Goal: Transaction & Acquisition: Download file/media

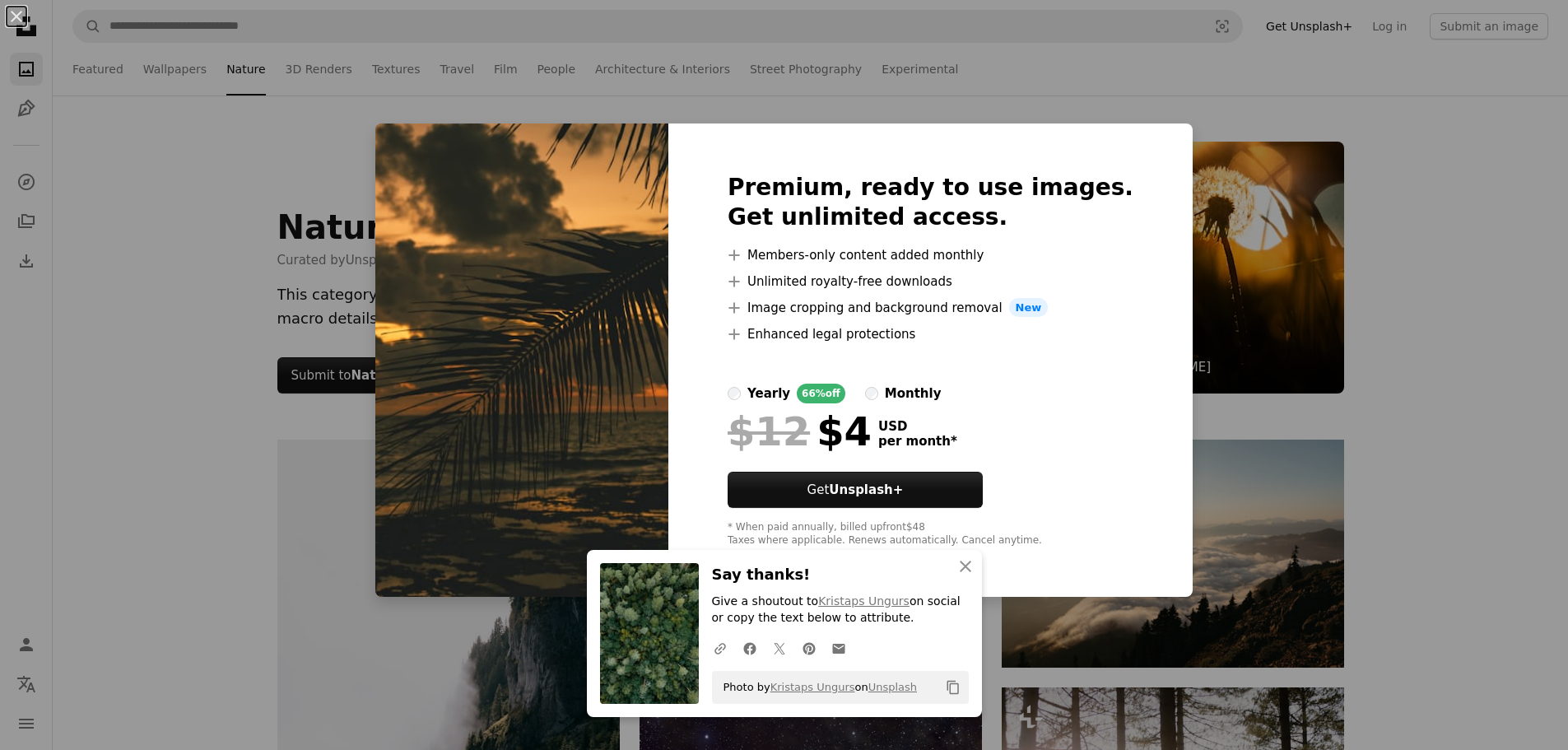
scroll to position [2716, 0]
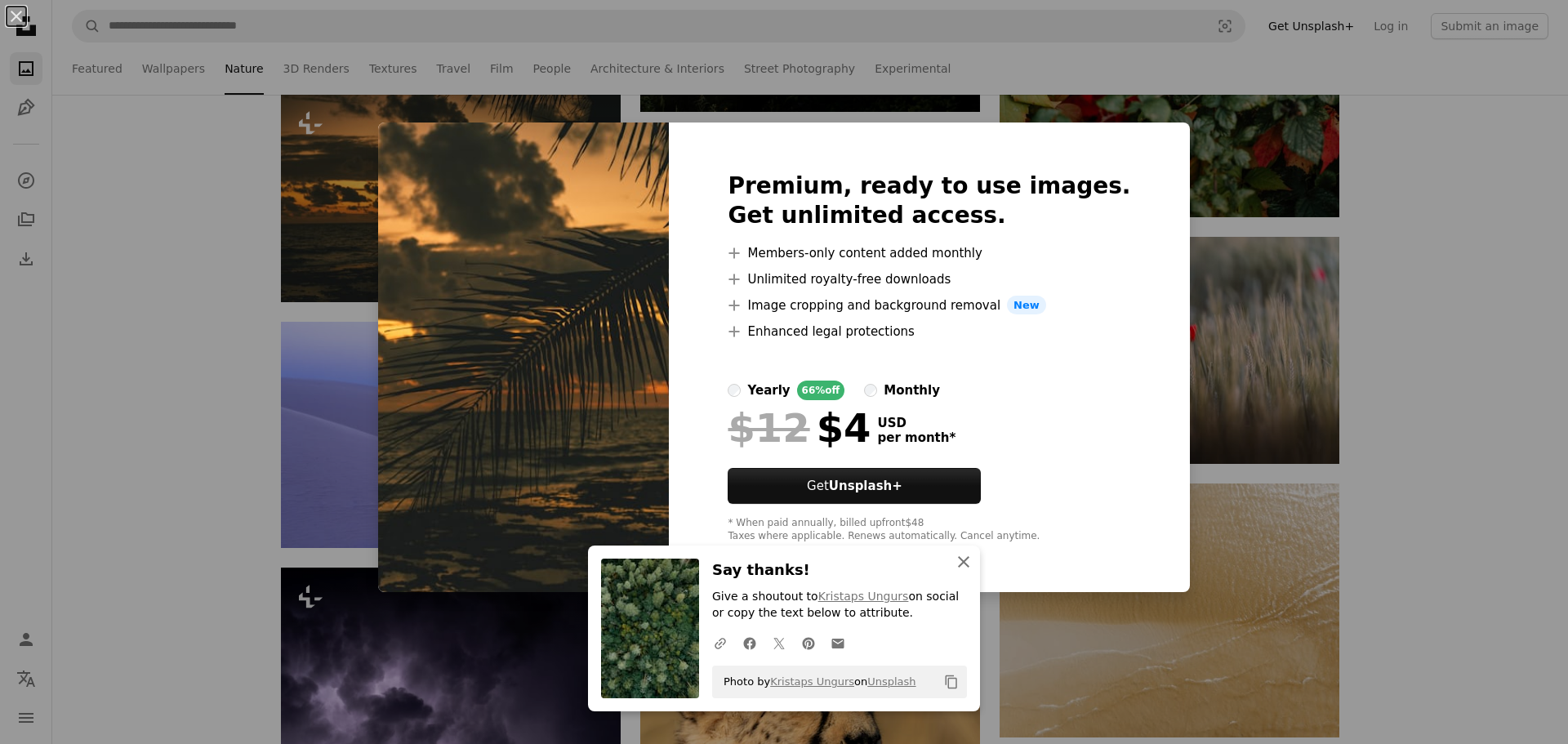
click at [961, 552] on icon "An X shape" at bounding box center [964, 562] width 20 height 20
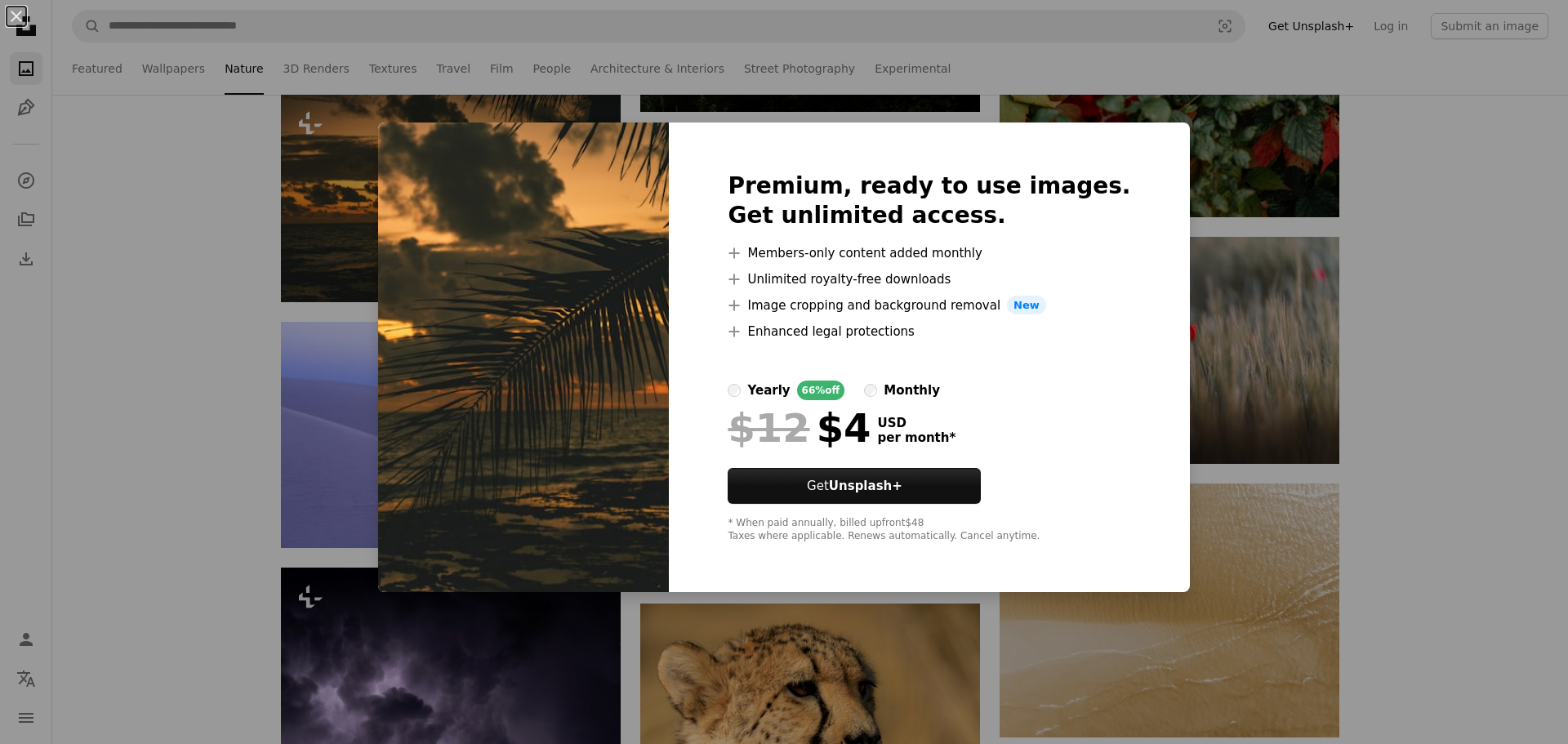
click at [1315, 214] on div "An X shape Premium, ready to use images. Get unlimited access. A plus sign Memb…" at bounding box center [784, 372] width 1568 height 744
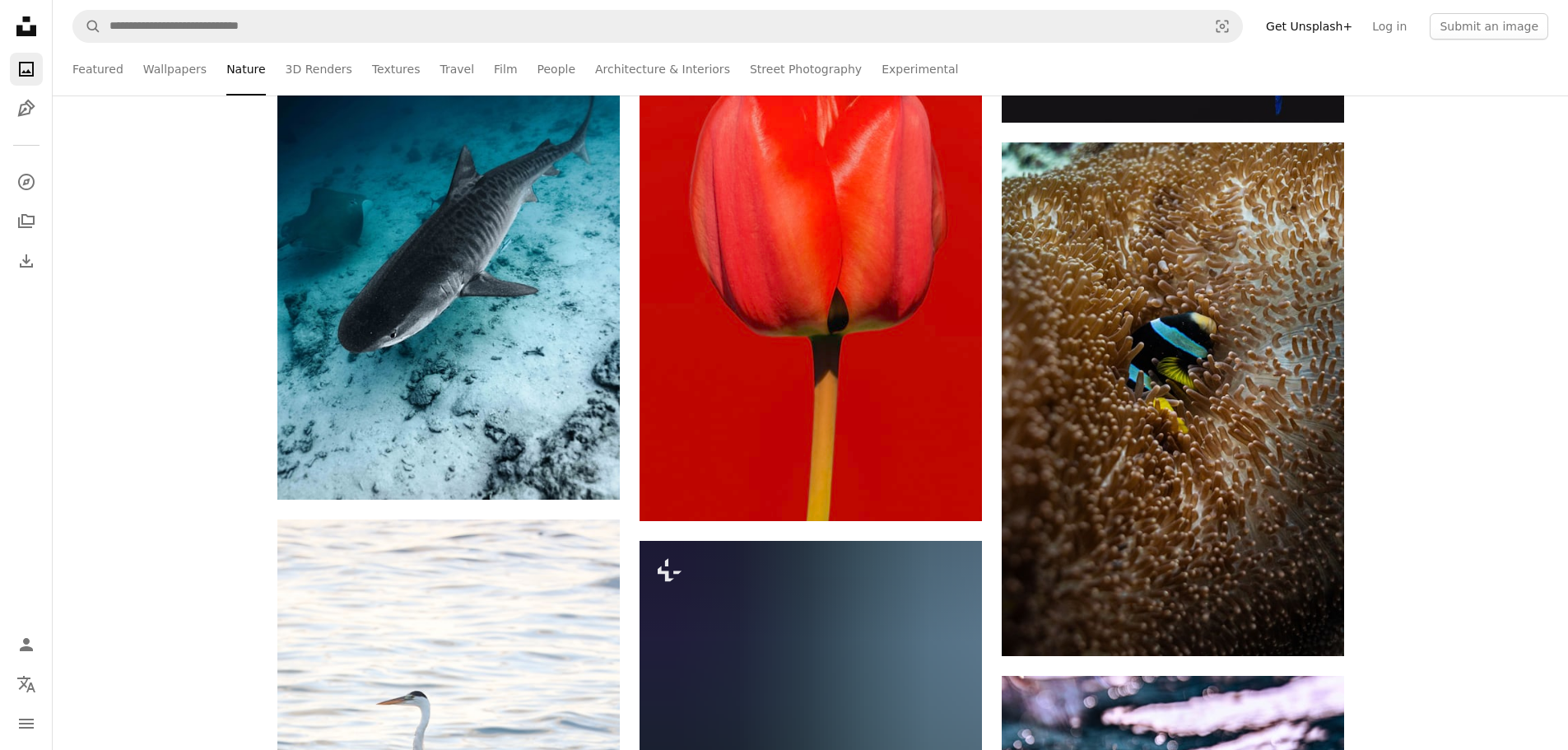
scroll to position [5680, 0]
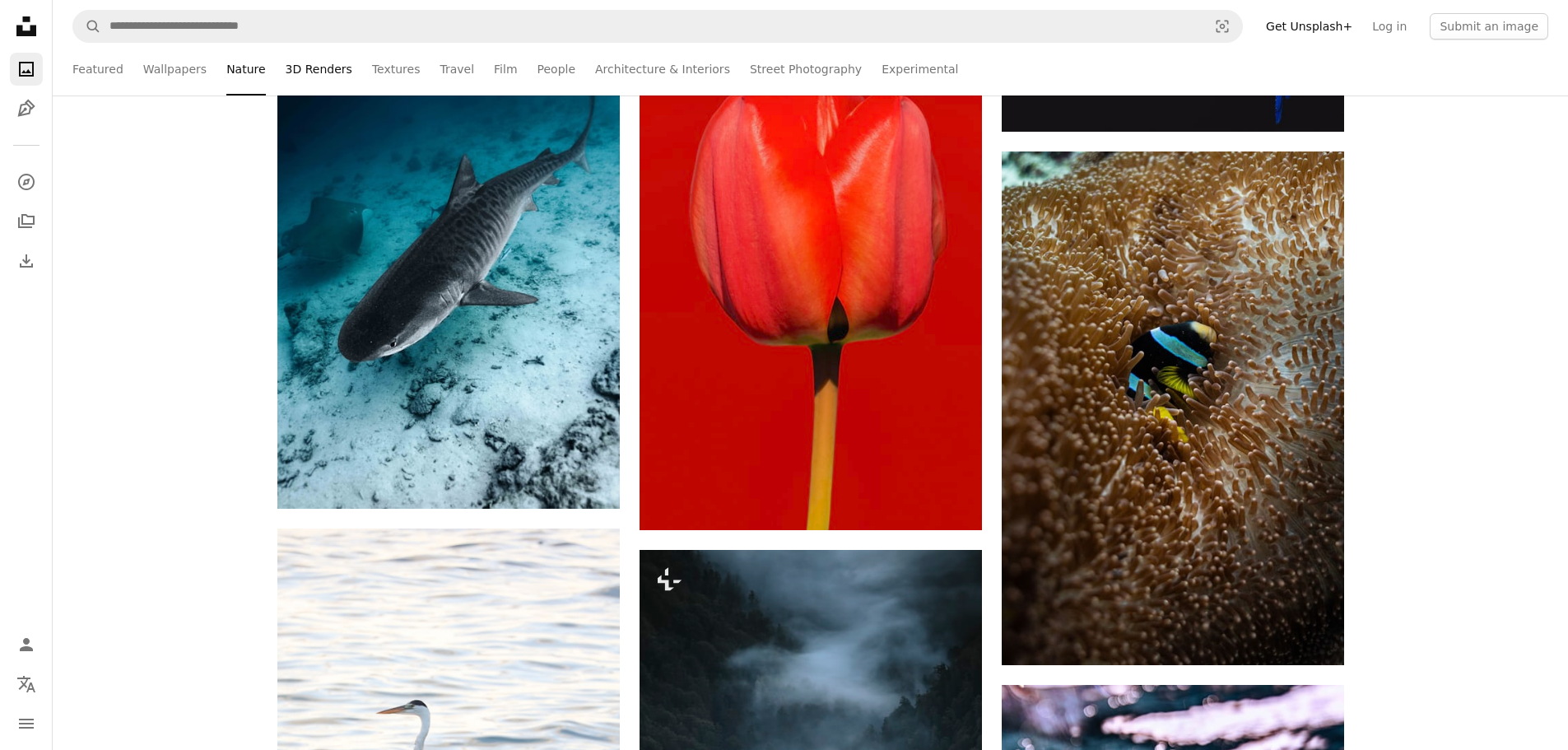
click at [312, 73] on link "3D Renders" at bounding box center [318, 69] width 67 height 53
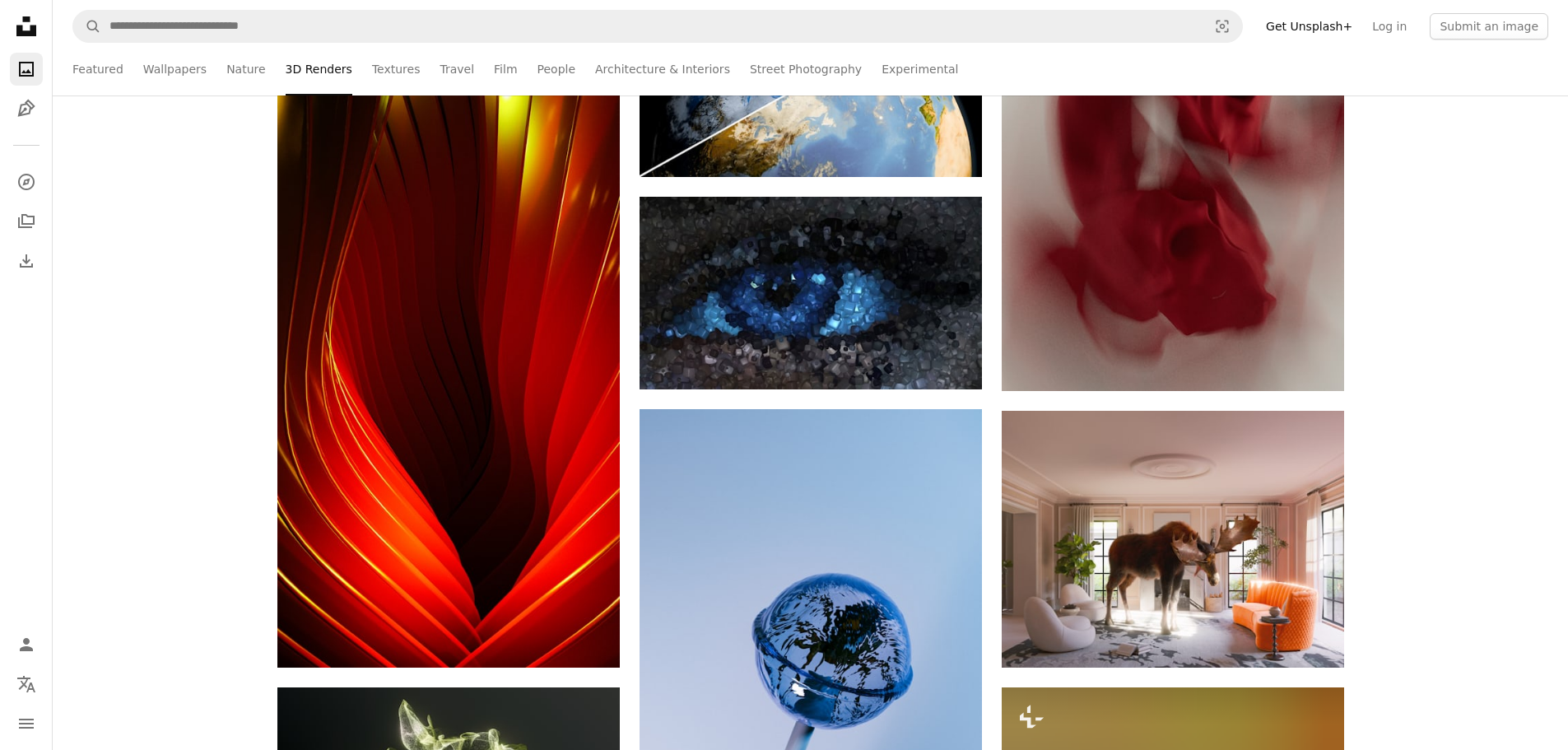
scroll to position [2141, 0]
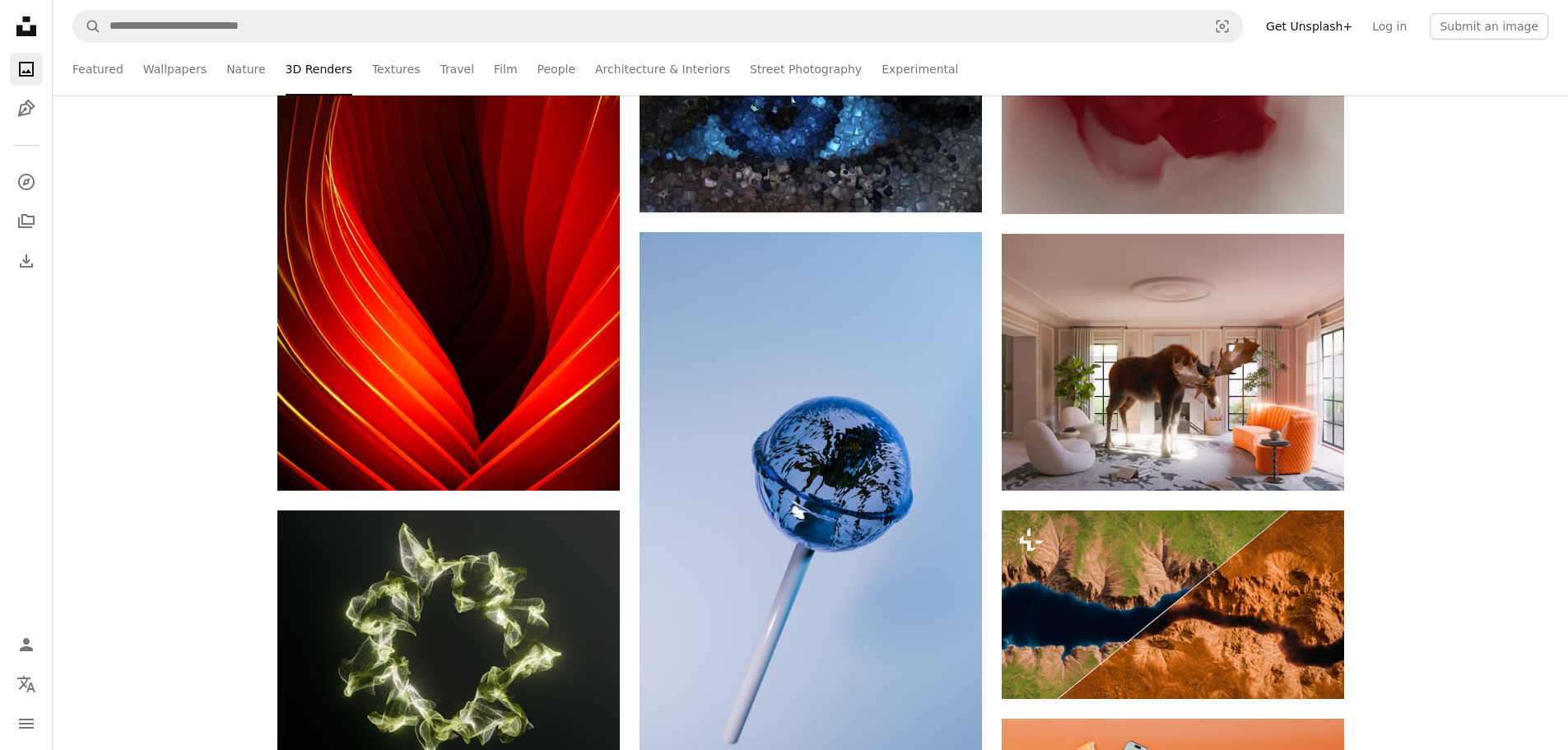
click at [1430, 228] on div "–– ––– ––– –– ––– – ––– ––– –––– – – –– ––– – – ––– –– –– –––– –– A new kind of…" at bounding box center [810, 598] width 1515 height 4598
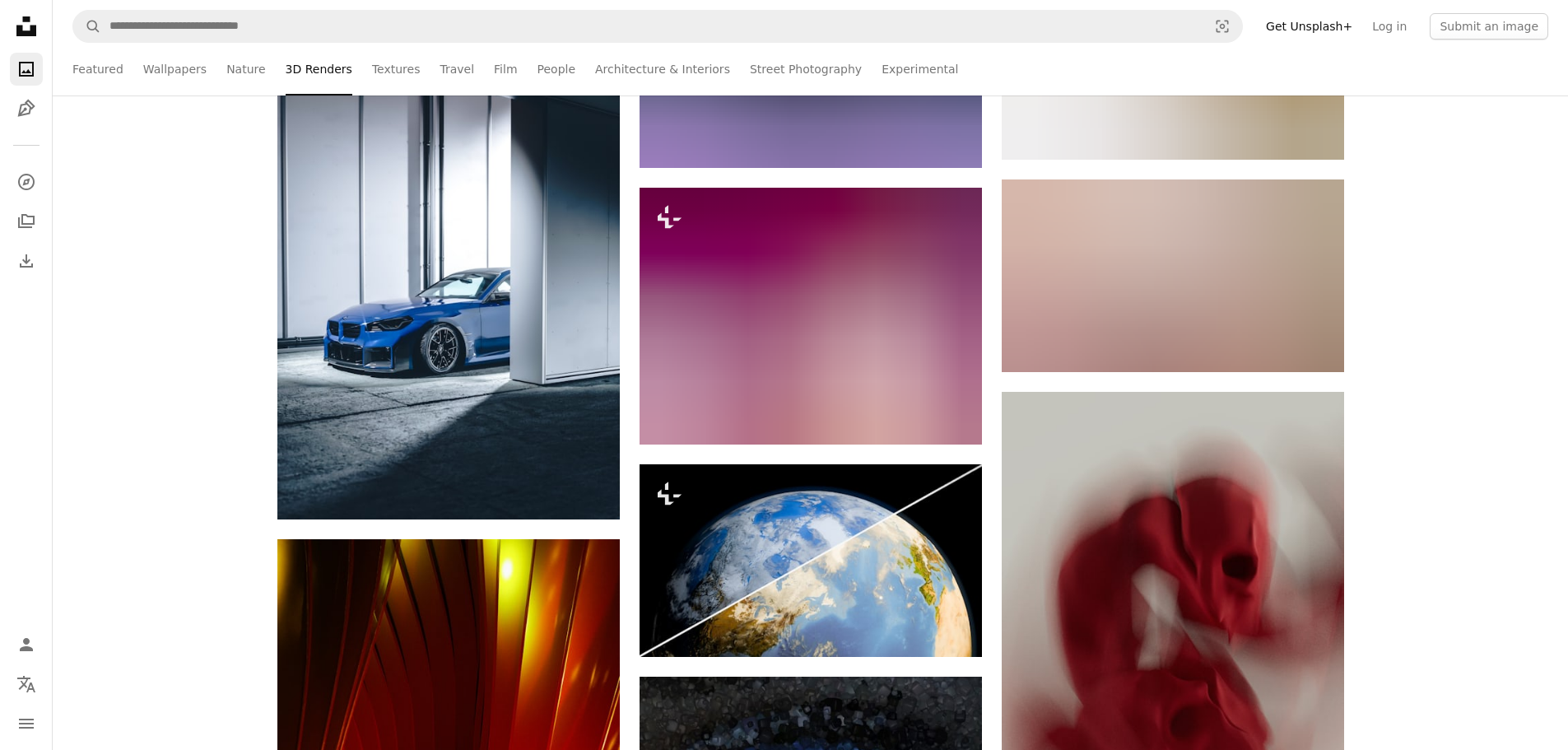
scroll to position [1482, 0]
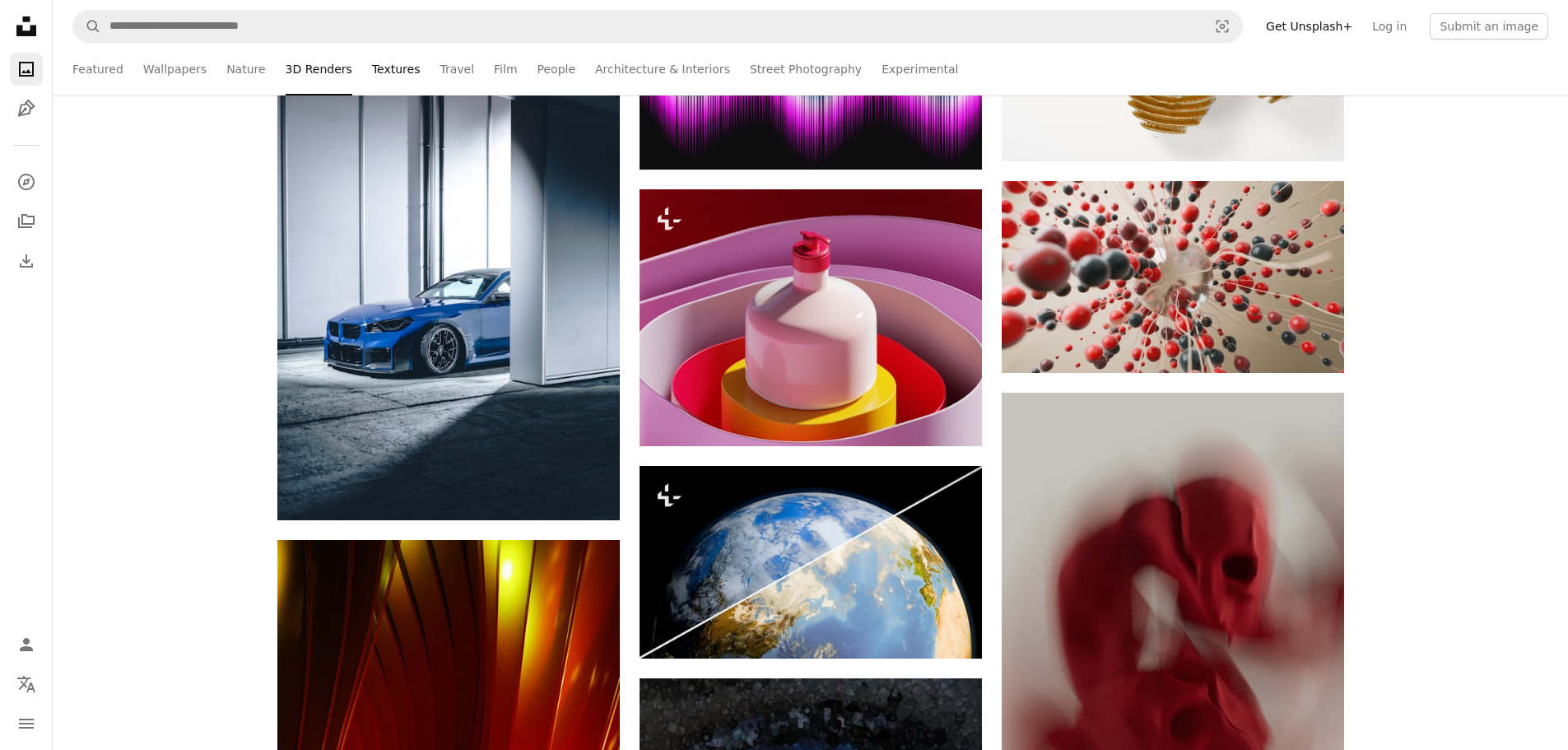
click at [387, 61] on link "Textures" at bounding box center [396, 69] width 48 height 53
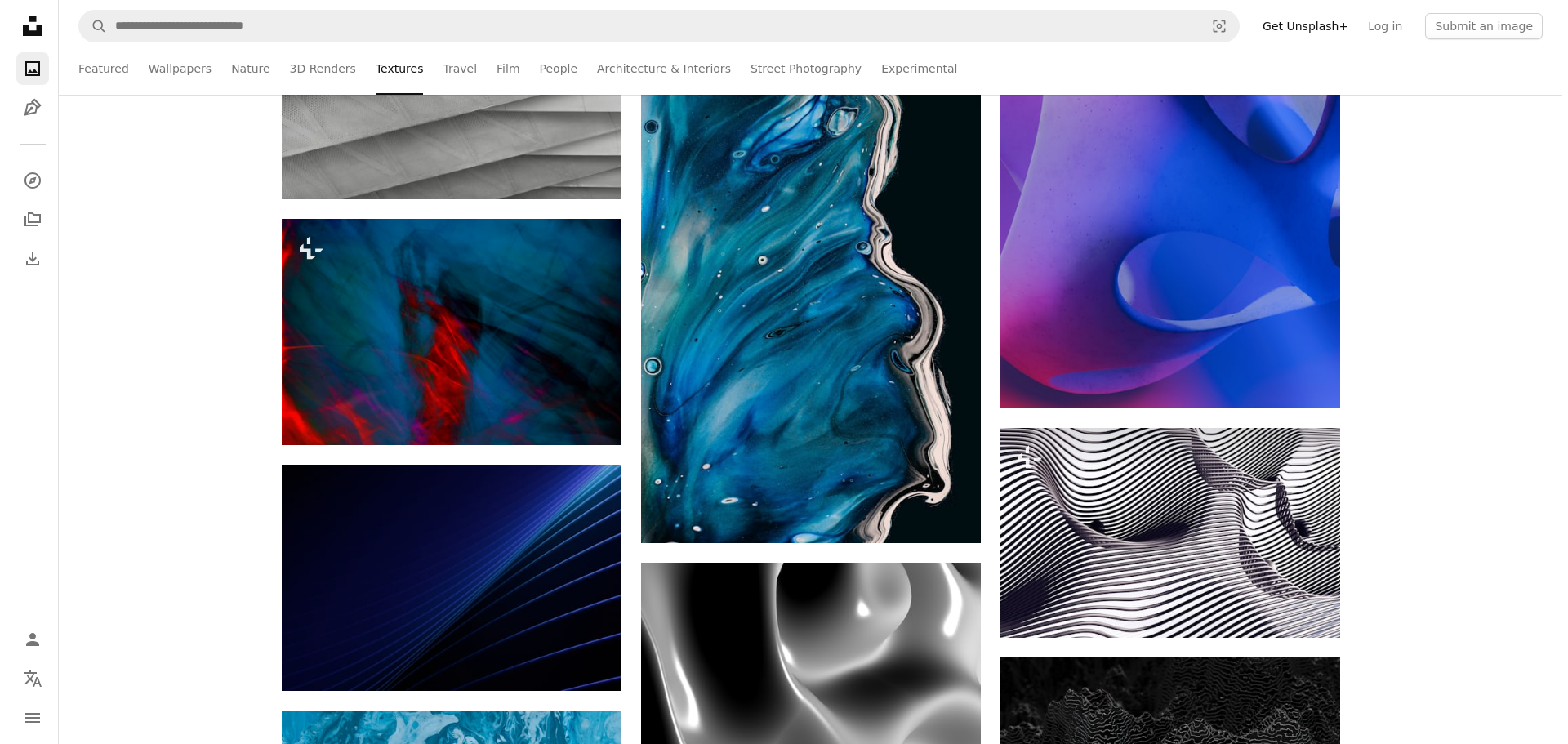
scroll to position [3103, 0]
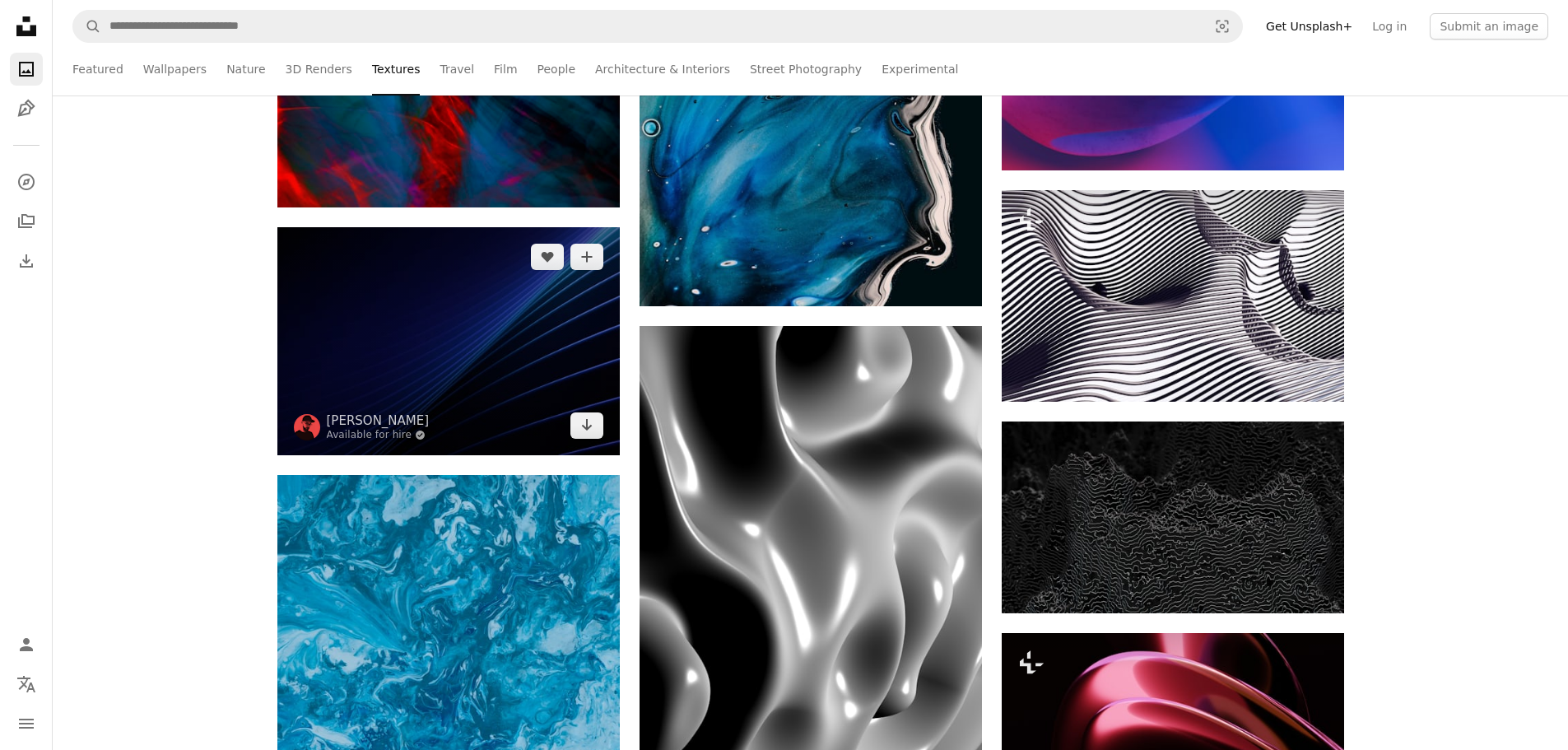
click at [479, 353] on img at bounding box center [448, 341] width 342 height 228
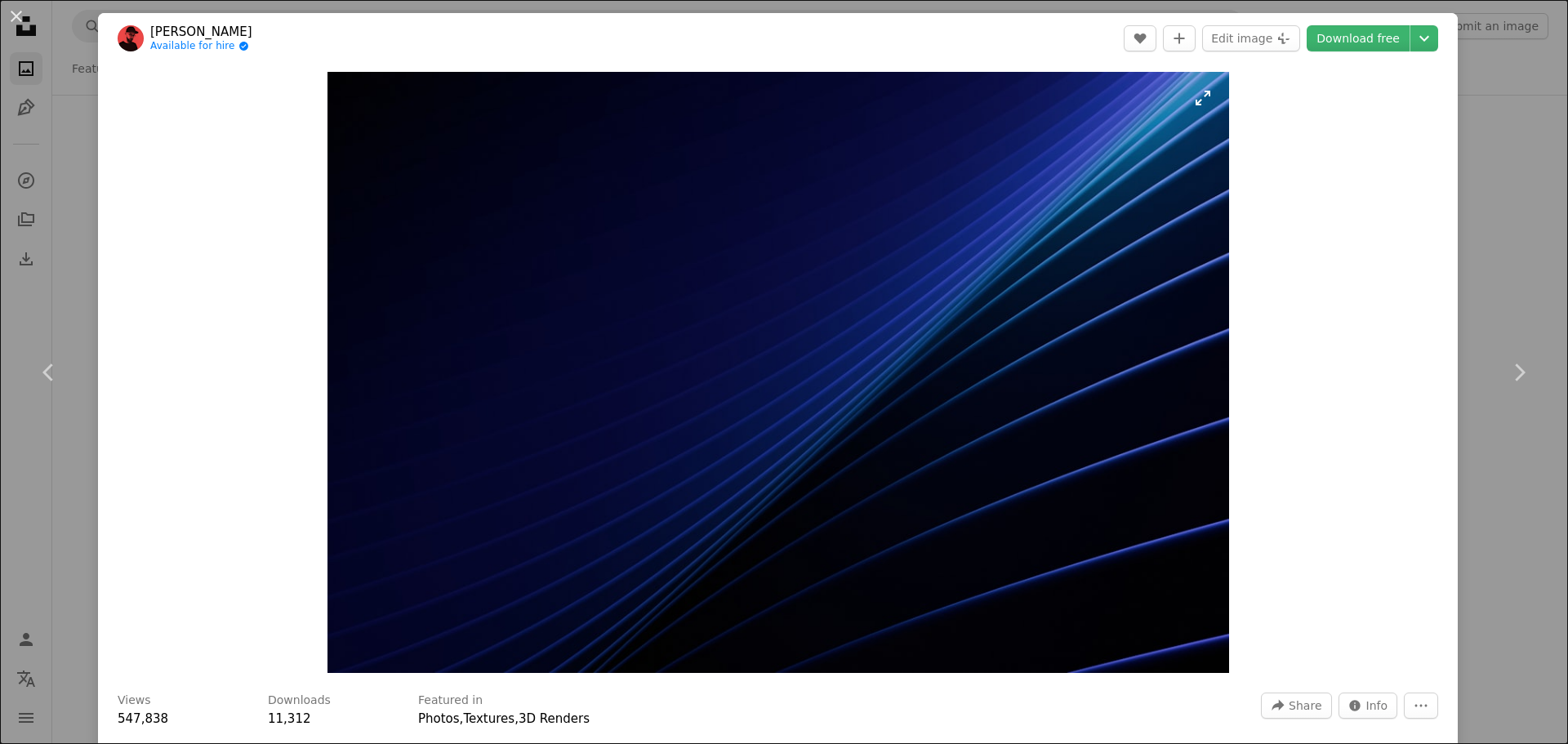
click at [737, 444] on img "Zoom in on this image" at bounding box center [779, 372] width 902 height 601
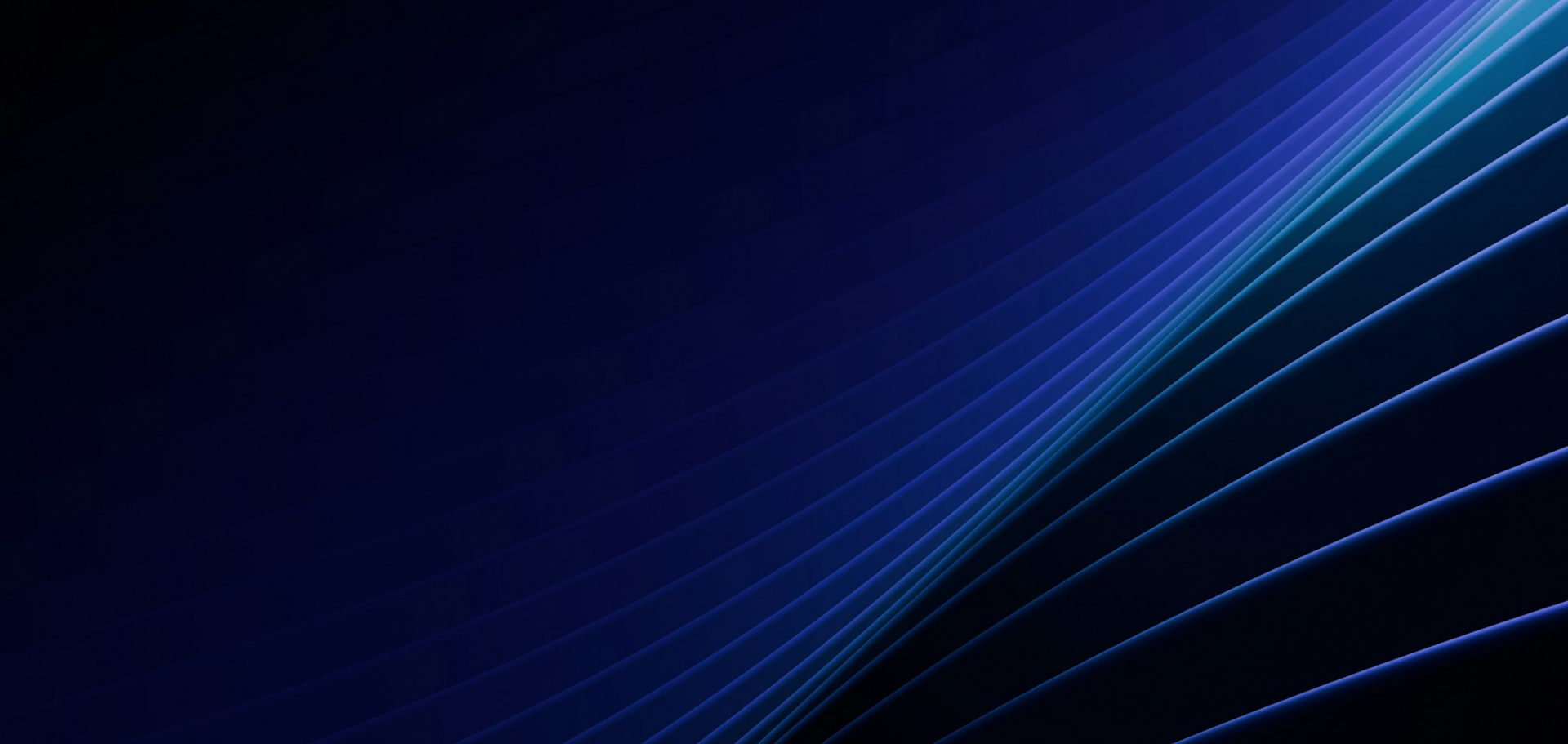
scroll to position [143, 0]
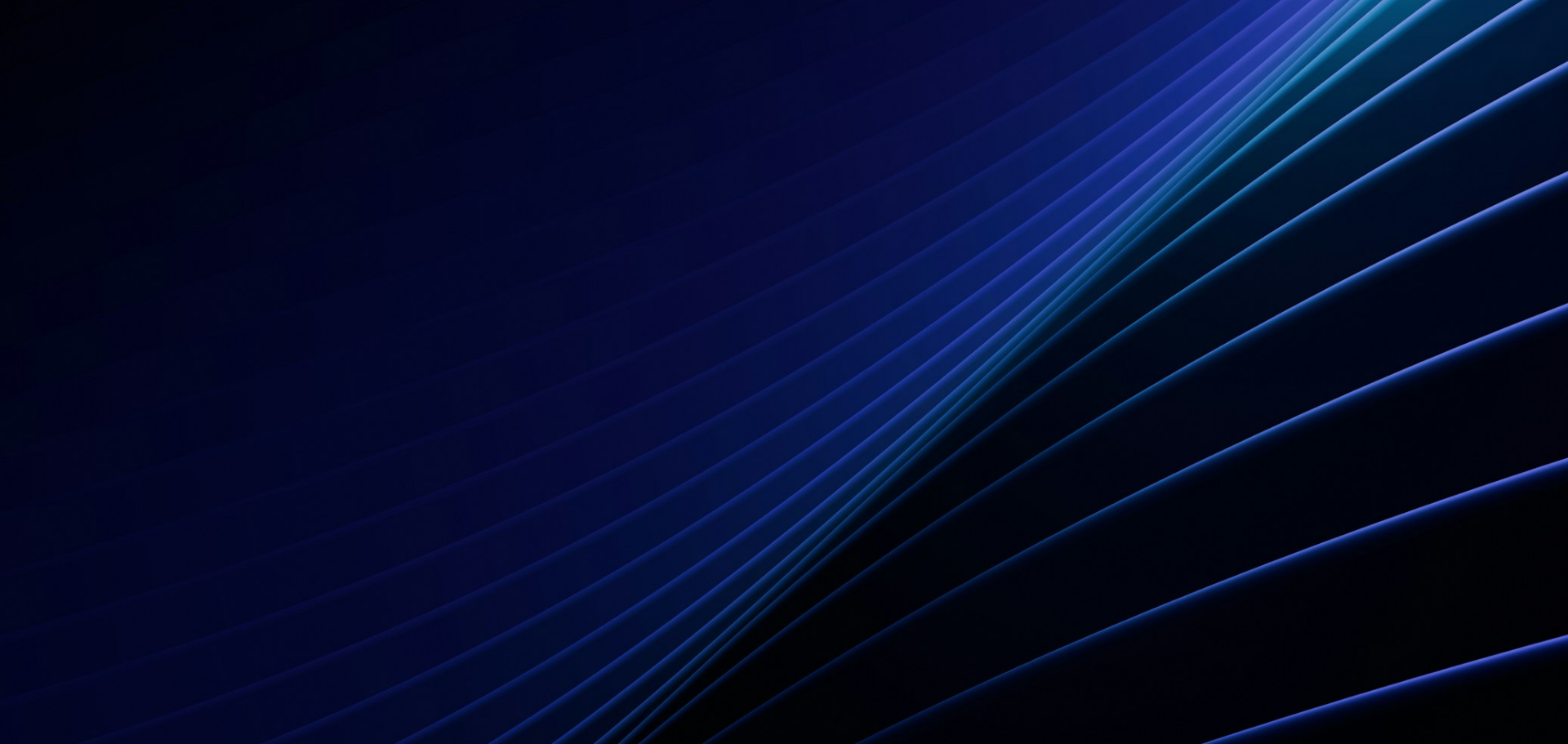
click at [737, 444] on img "Zoom out on this image" at bounding box center [784, 379] width 1570 height 1046
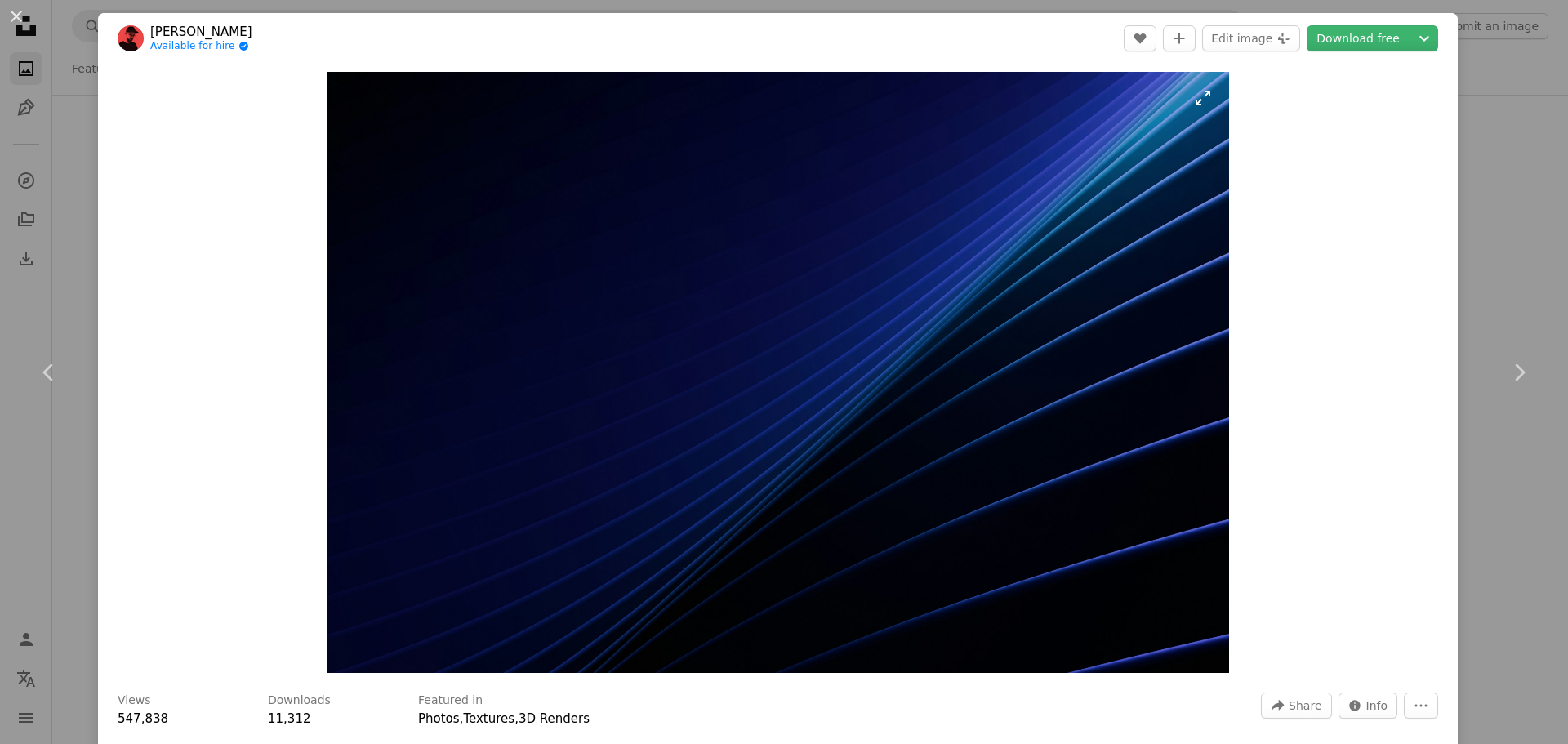
click at [737, 444] on img "Zoom in on this image" at bounding box center [779, 372] width 902 height 601
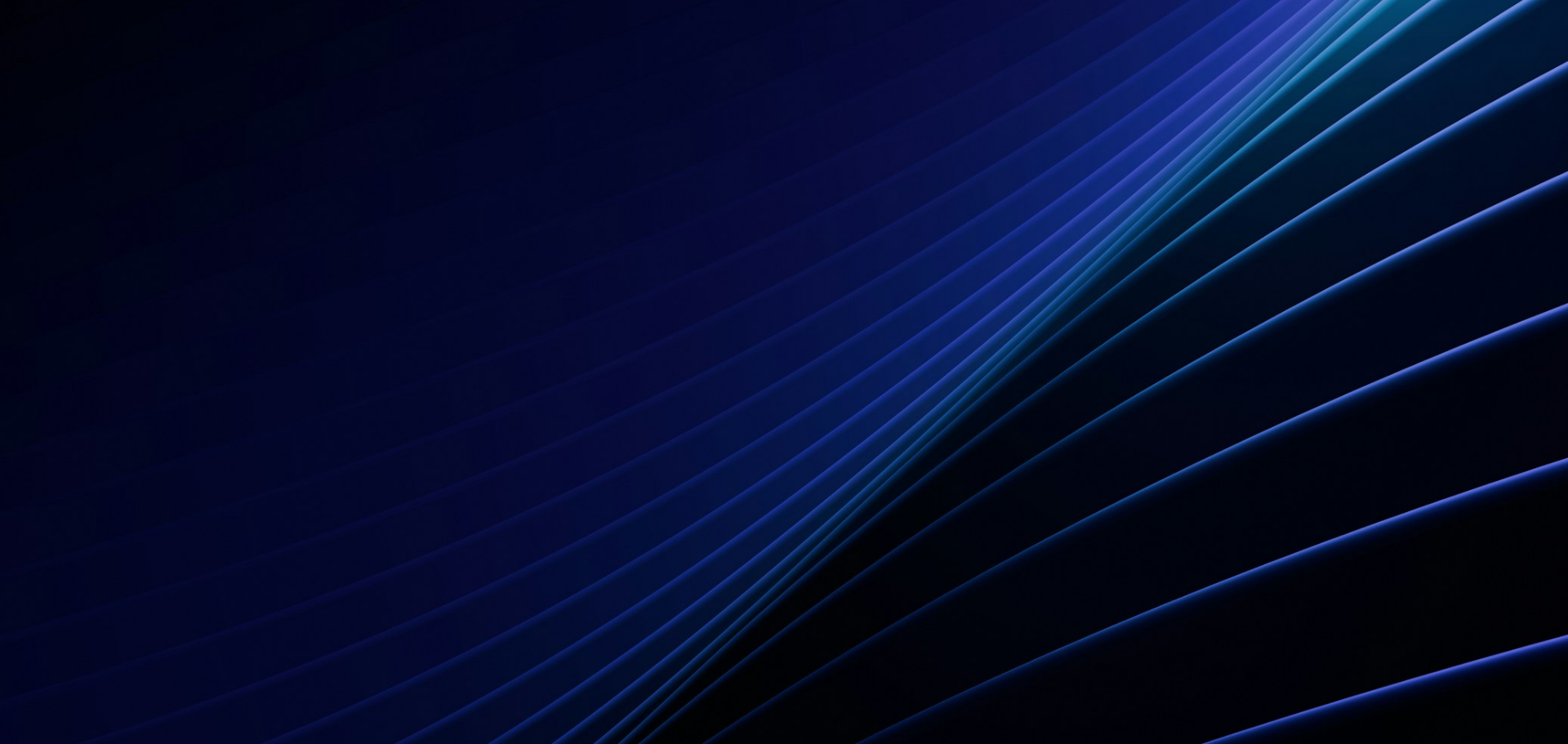
drag, startPoint x: 737, startPoint y: 444, endPoint x: 704, endPoint y: 418, distance: 42.0
click at [704, 418] on img "Zoom out on this image" at bounding box center [784, 379] width 1570 height 1046
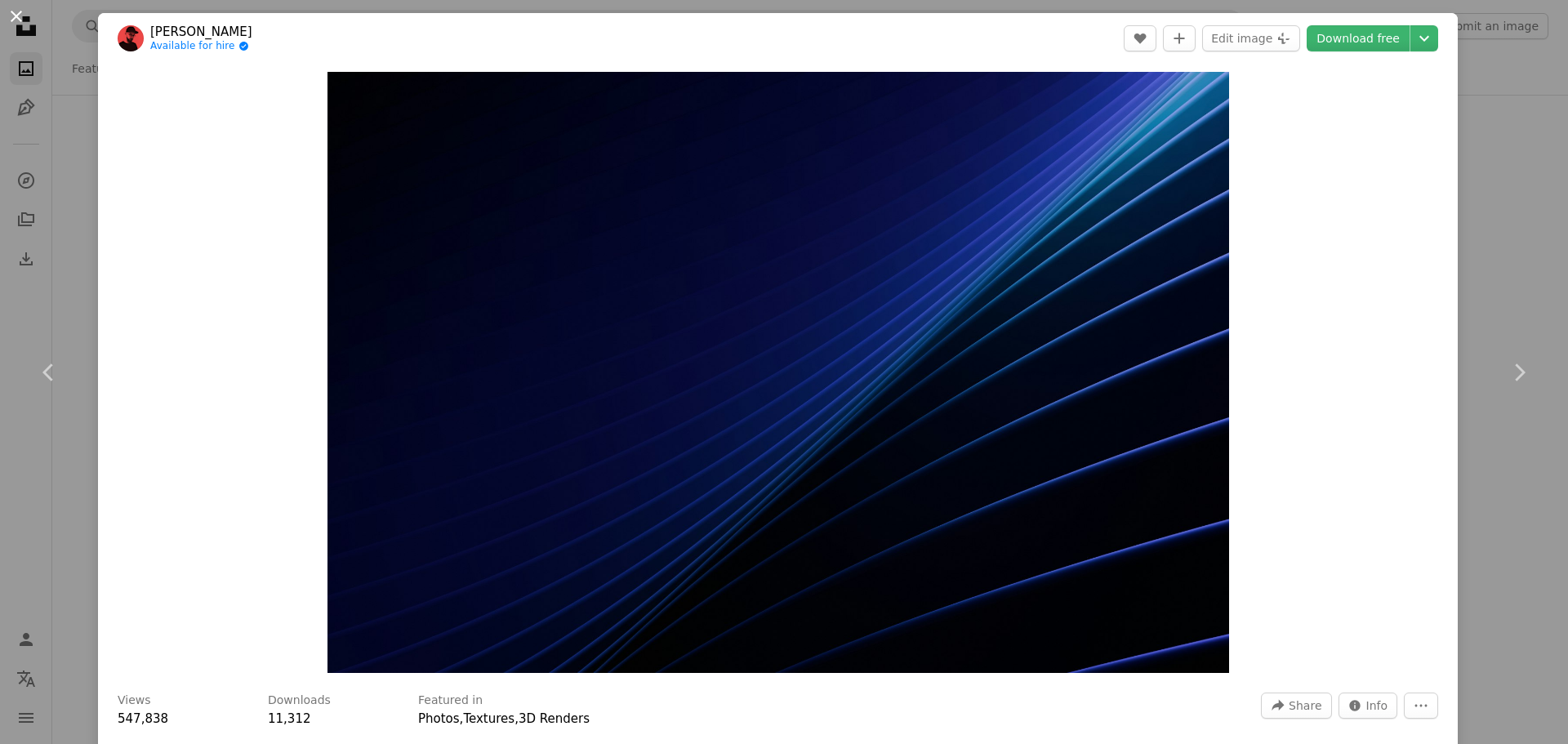
click at [15, 14] on button "An X shape" at bounding box center [16, 16] width 20 height 20
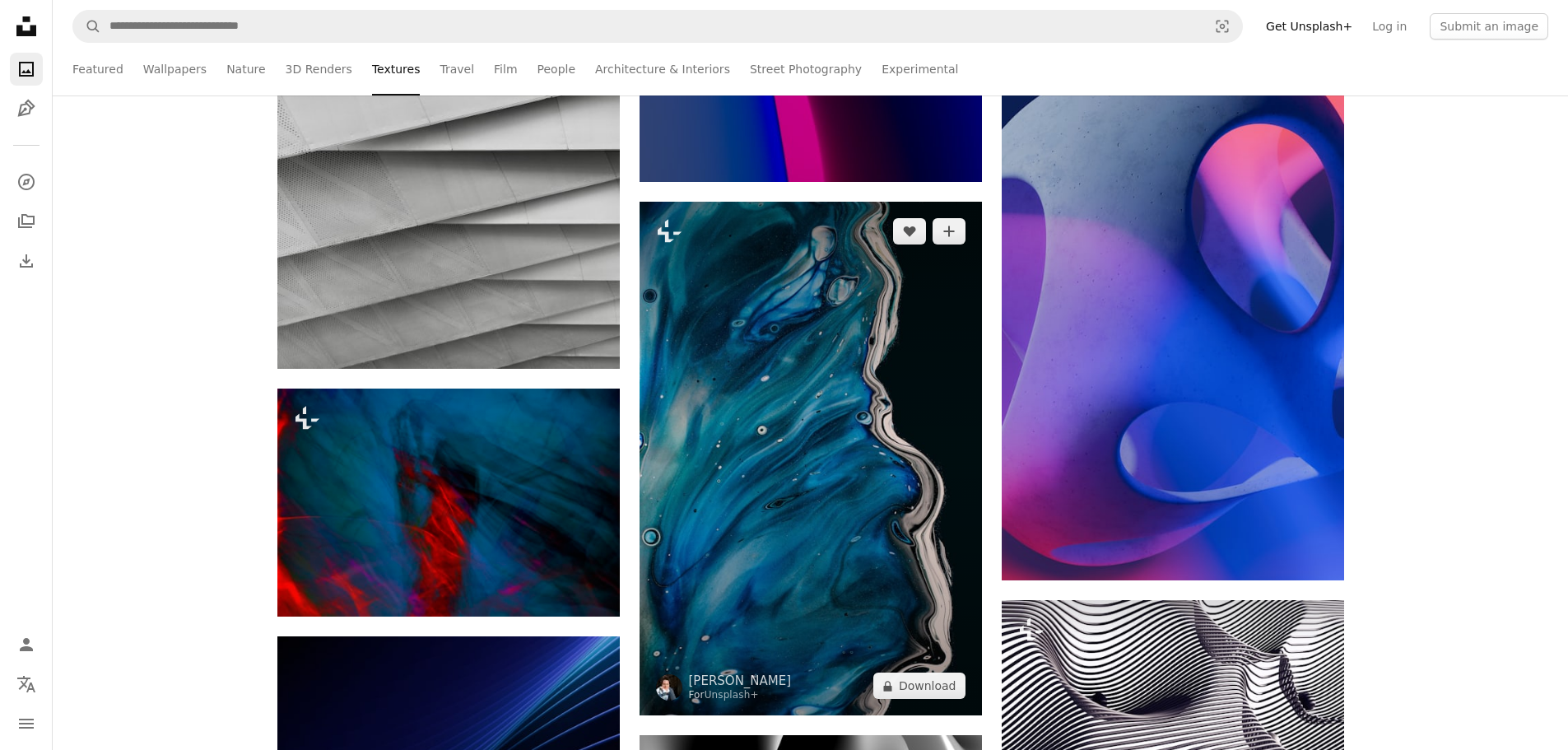
scroll to position [2716, 0]
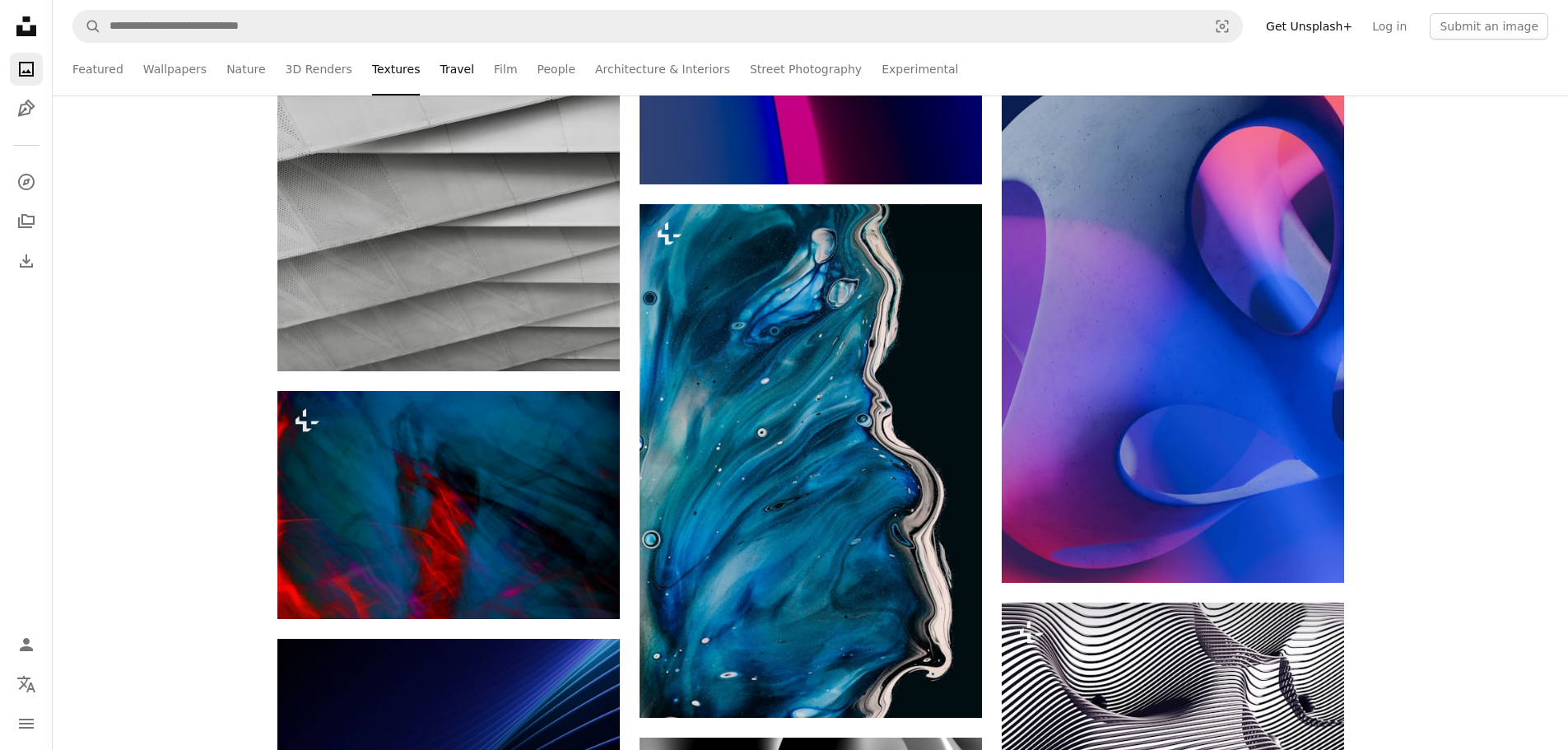
click at [440, 68] on link "Travel" at bounding box center [457, 69] width 35 height 53
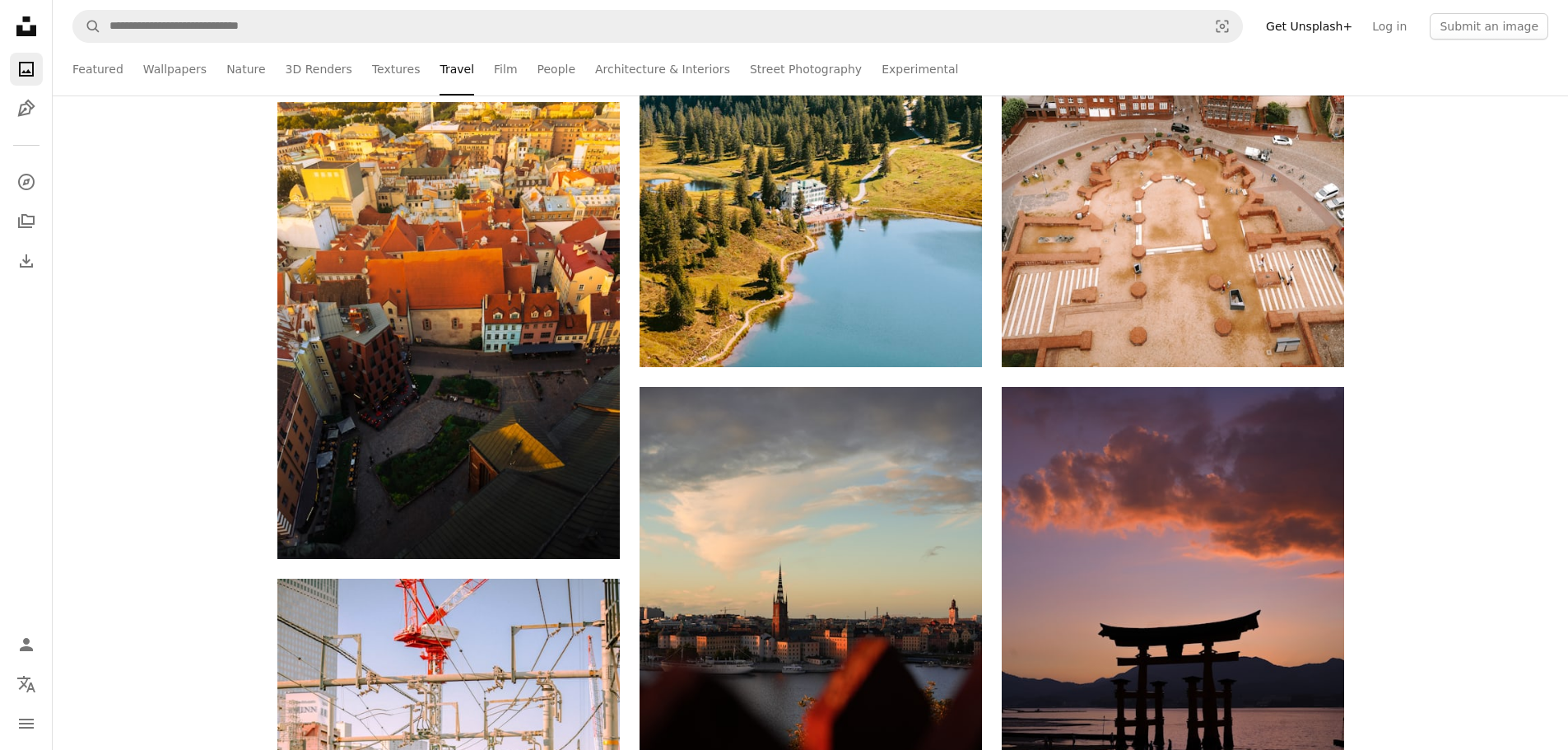
scroll to position [905, 0]
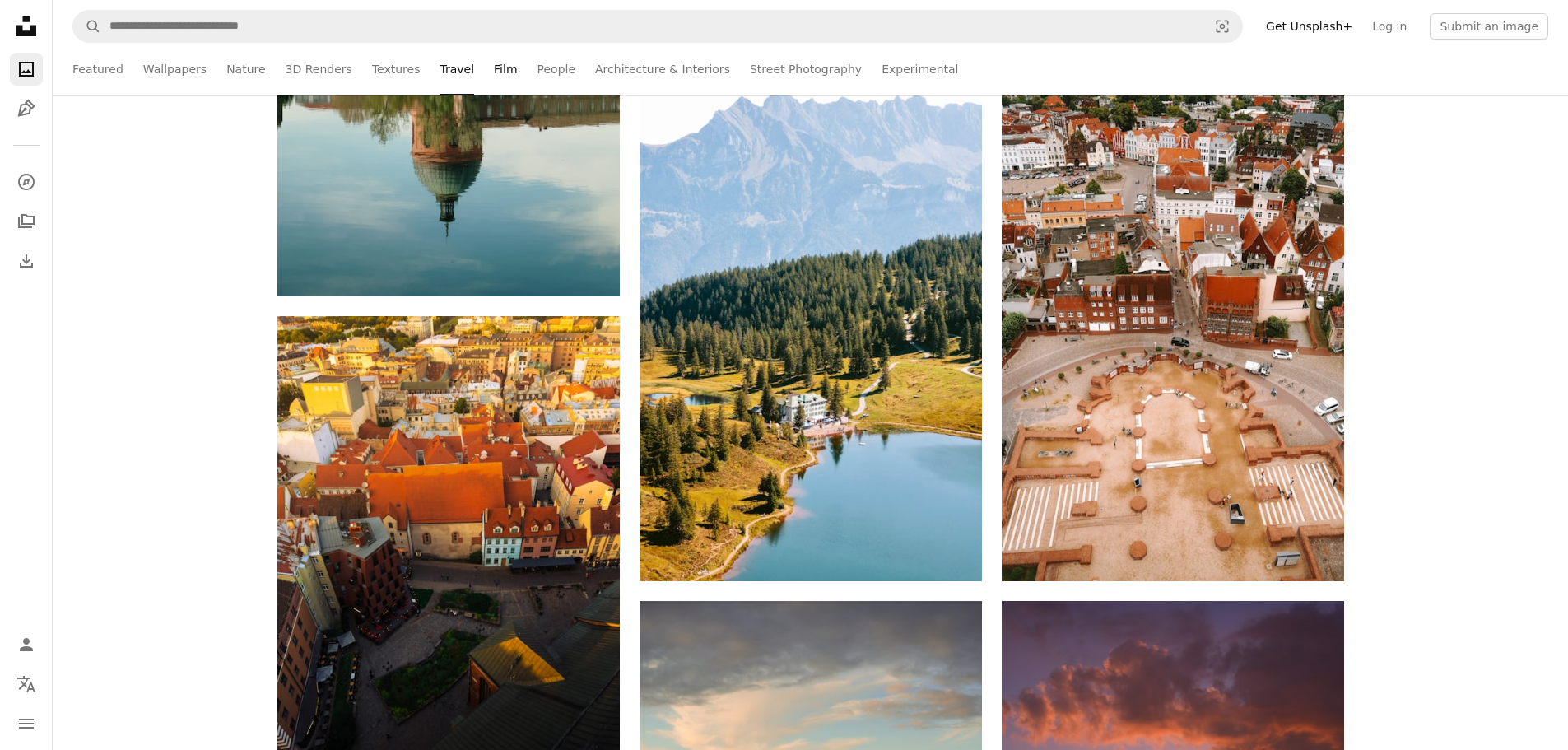
click at [493, 64] on link "Film" at bounding box center [504, 69] width 23 height 53
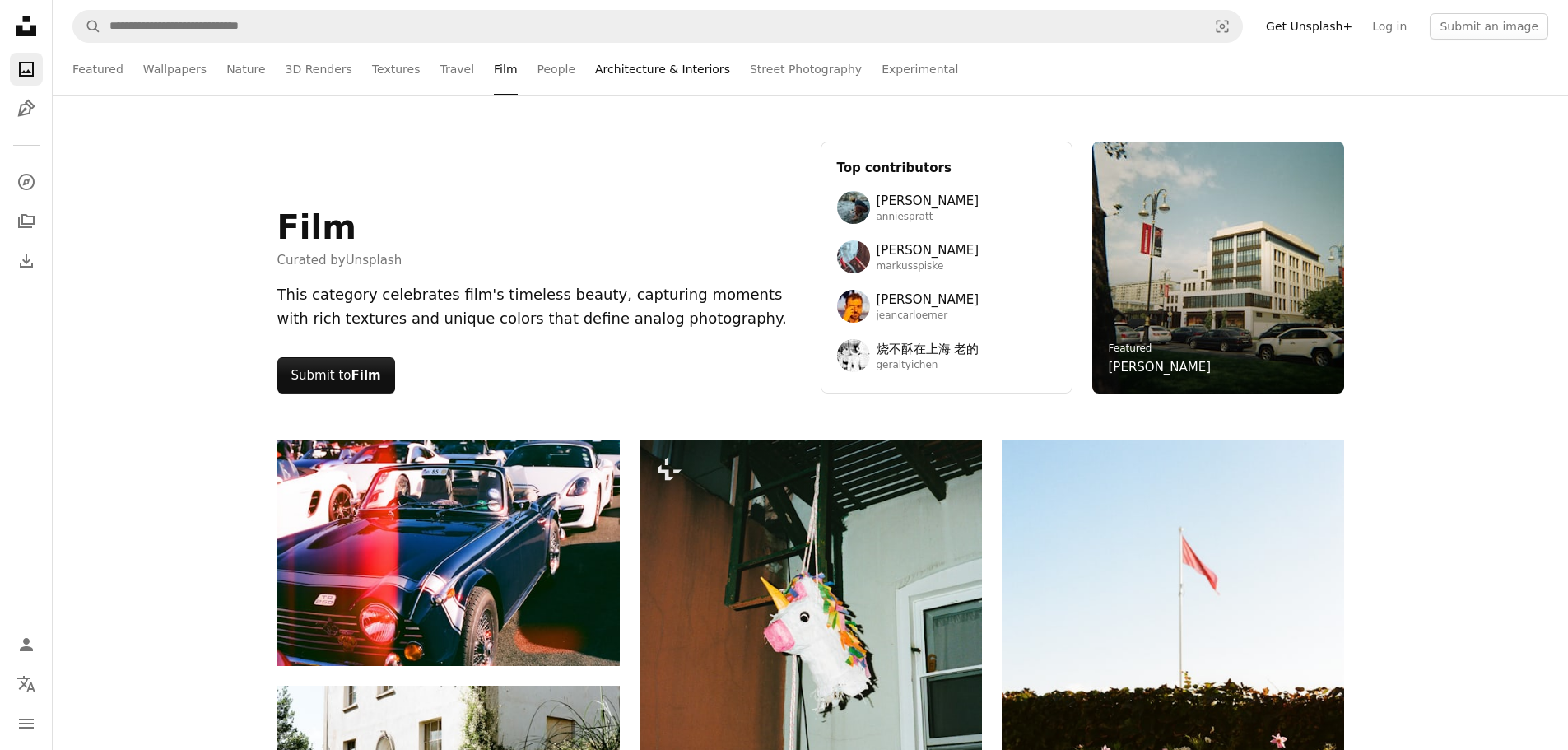
click at [603, 78] on link "Architecture & Interiors" at bounding box center [662, 69] width 135 height 53
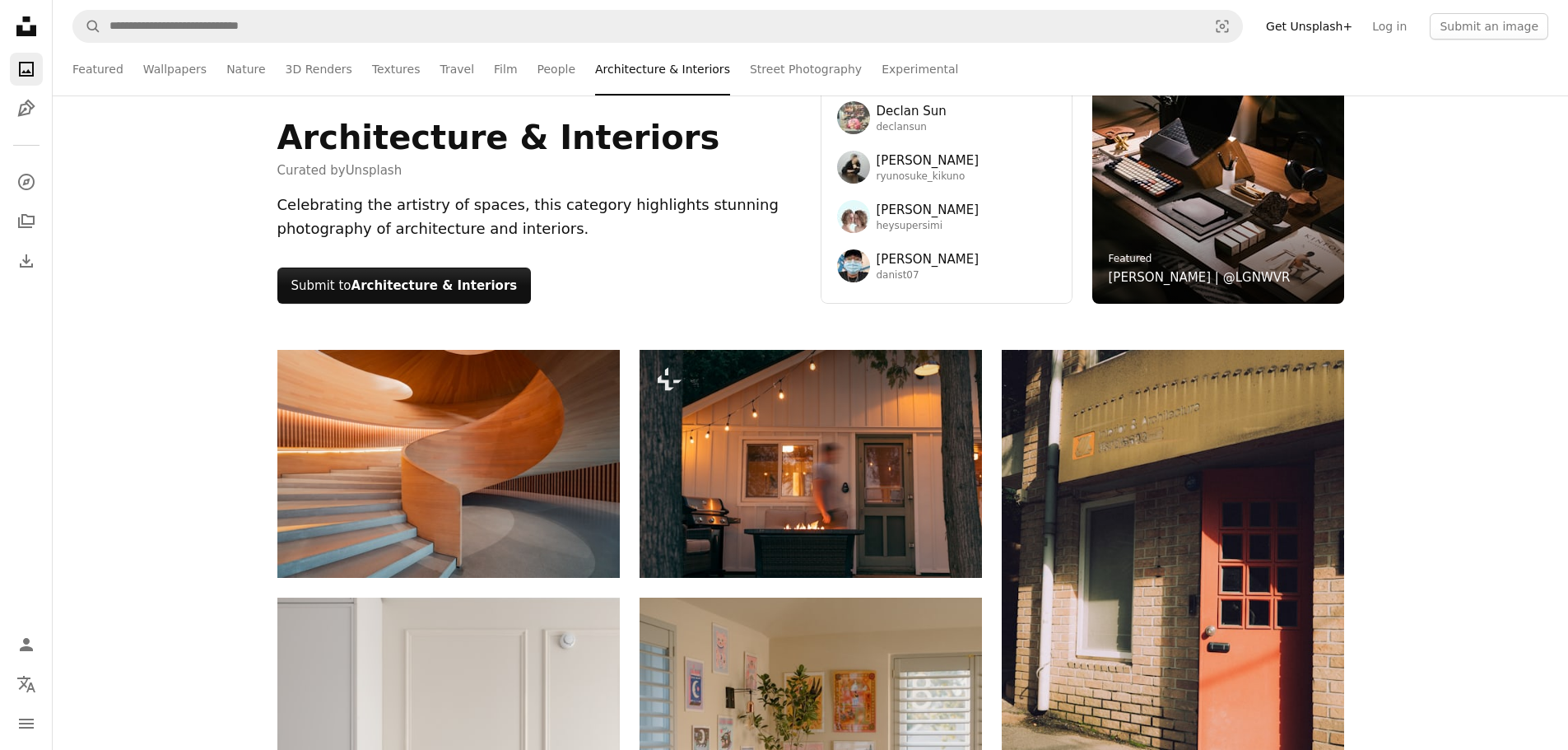
scroll to position [82, 0]
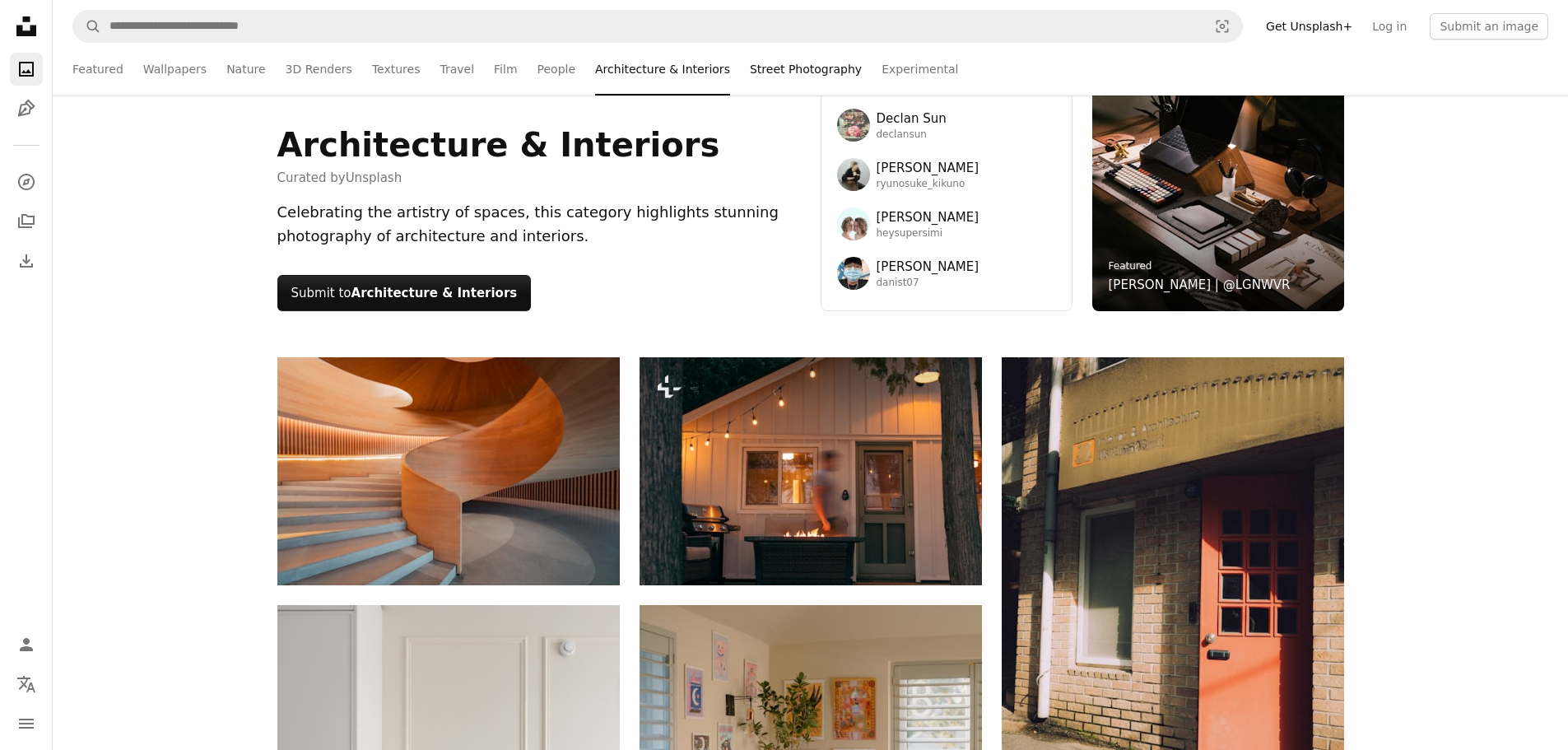
click at [750, 65] on link "Street Photography" at bounding box center [805, 69] width 112 height 53
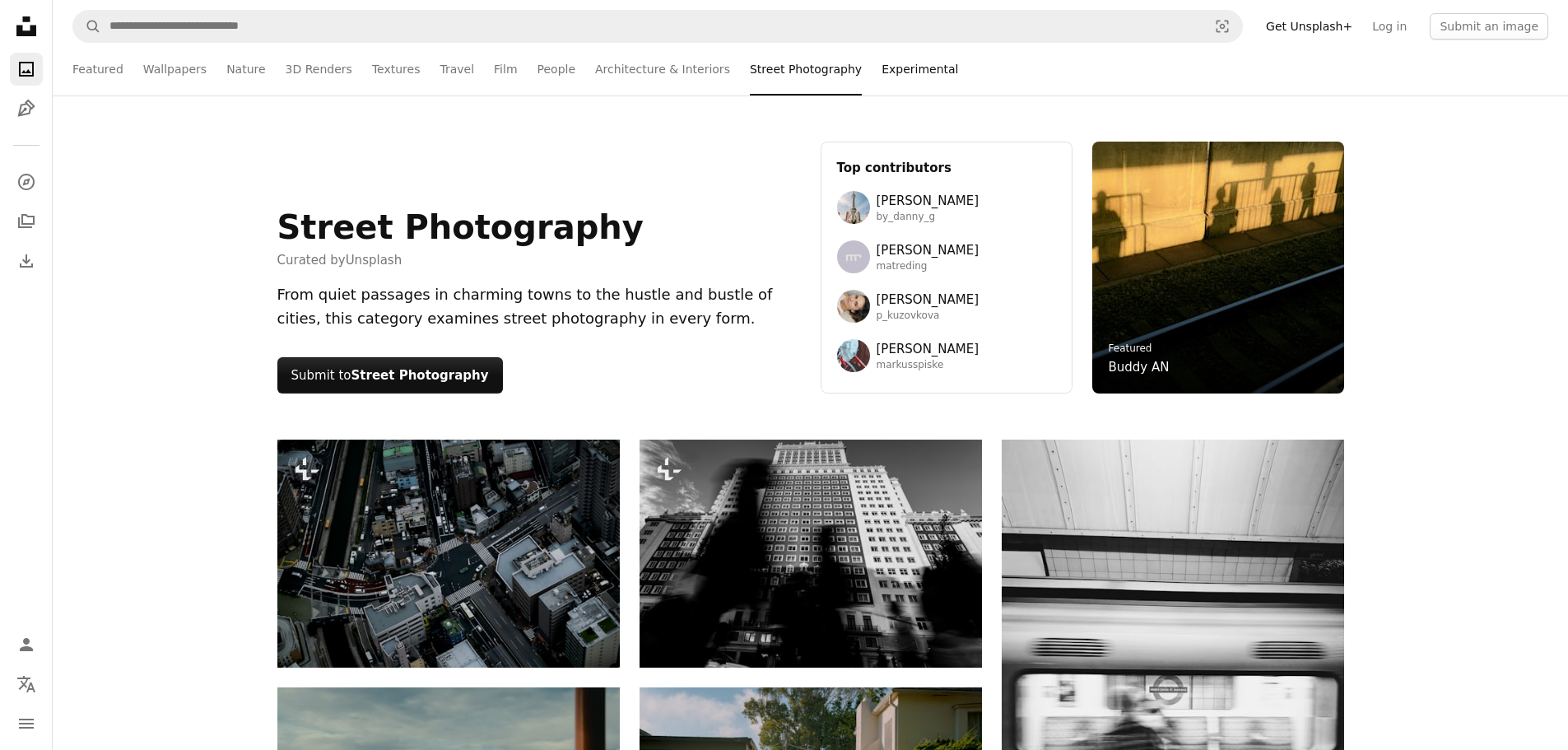
click at [881, 70] on link "Experimental" at bounding box center [919, 69] width 77 height 53
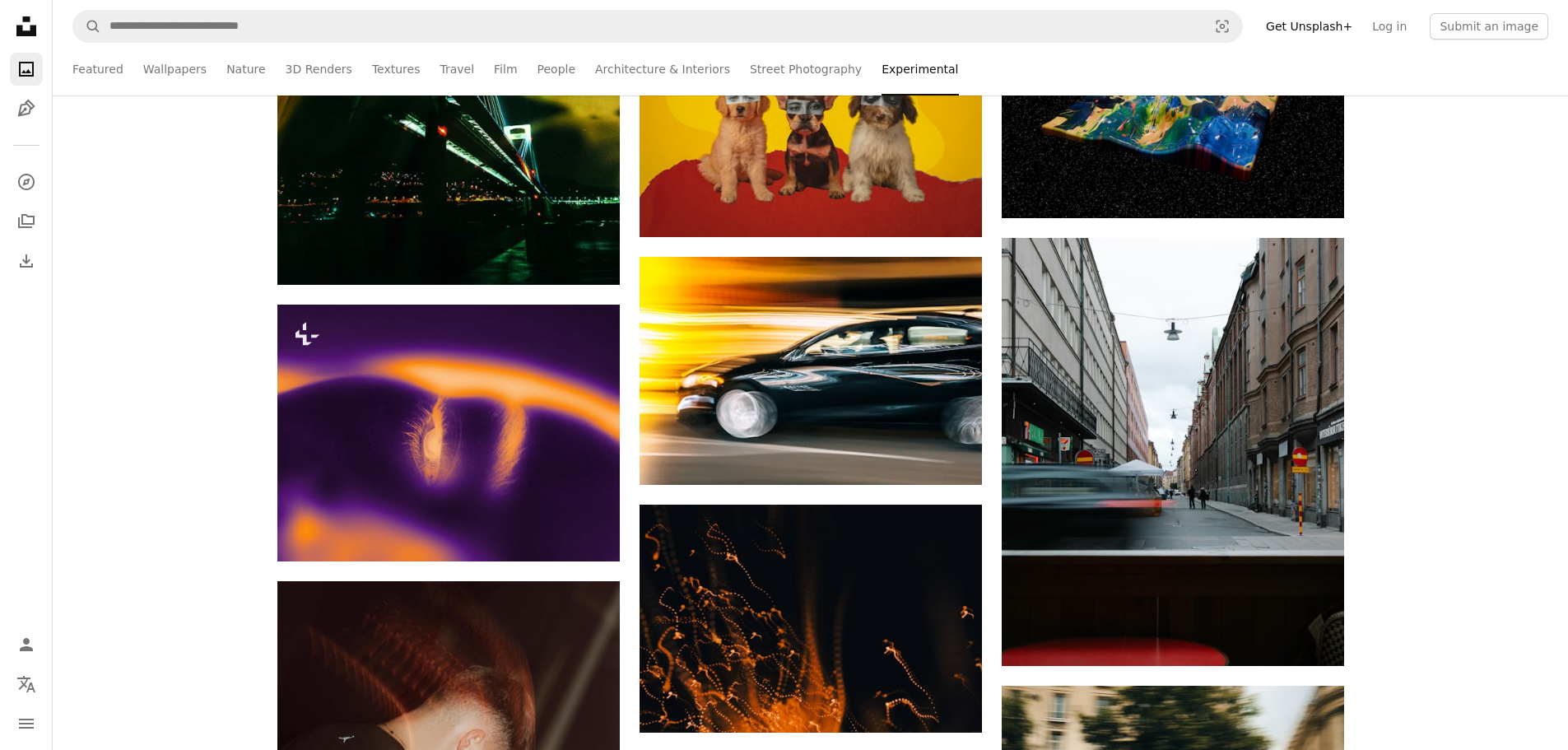
scroll to position [905, 0]
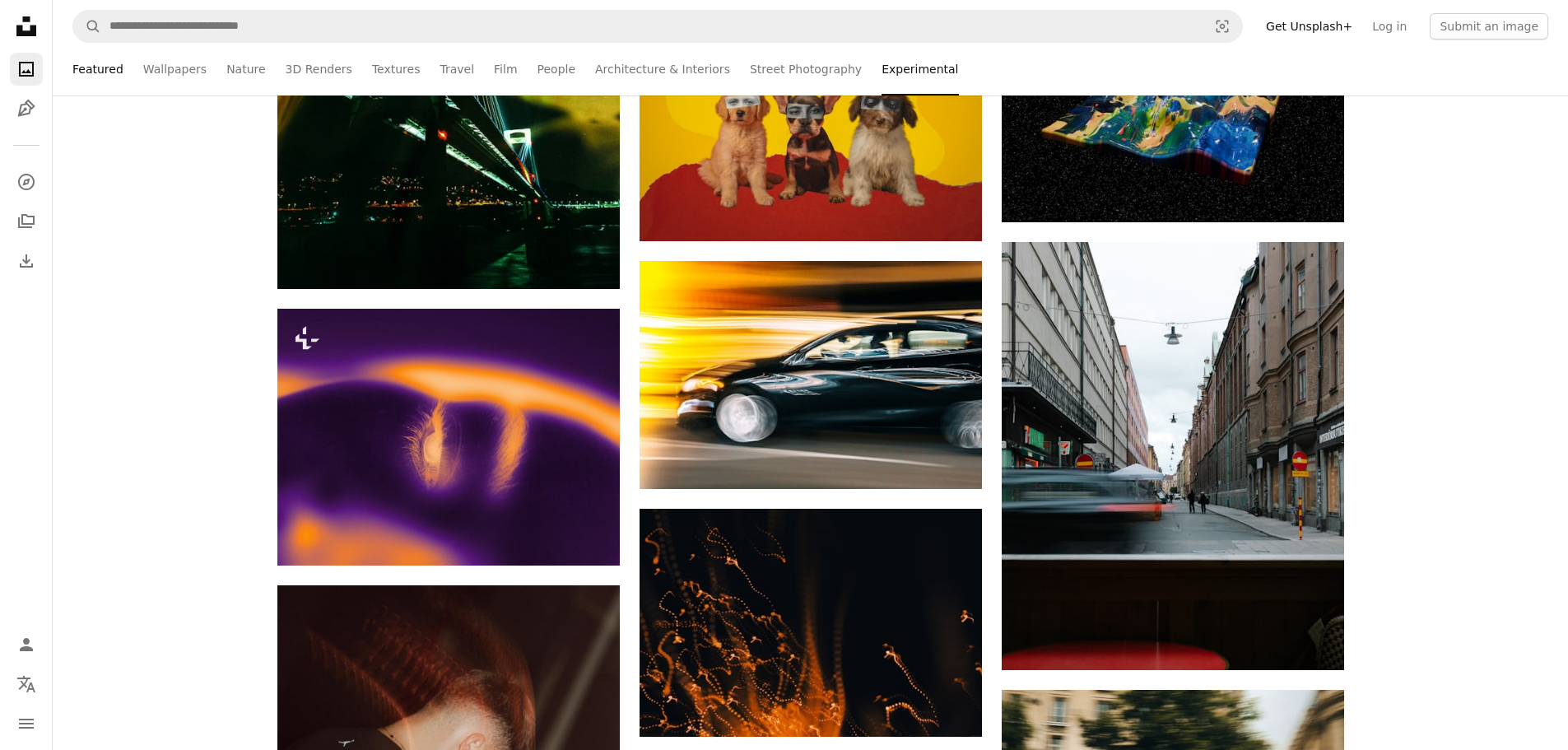
click at [95, 62] on link "Featured" at bounding box center [98, 69] width 51 height 53
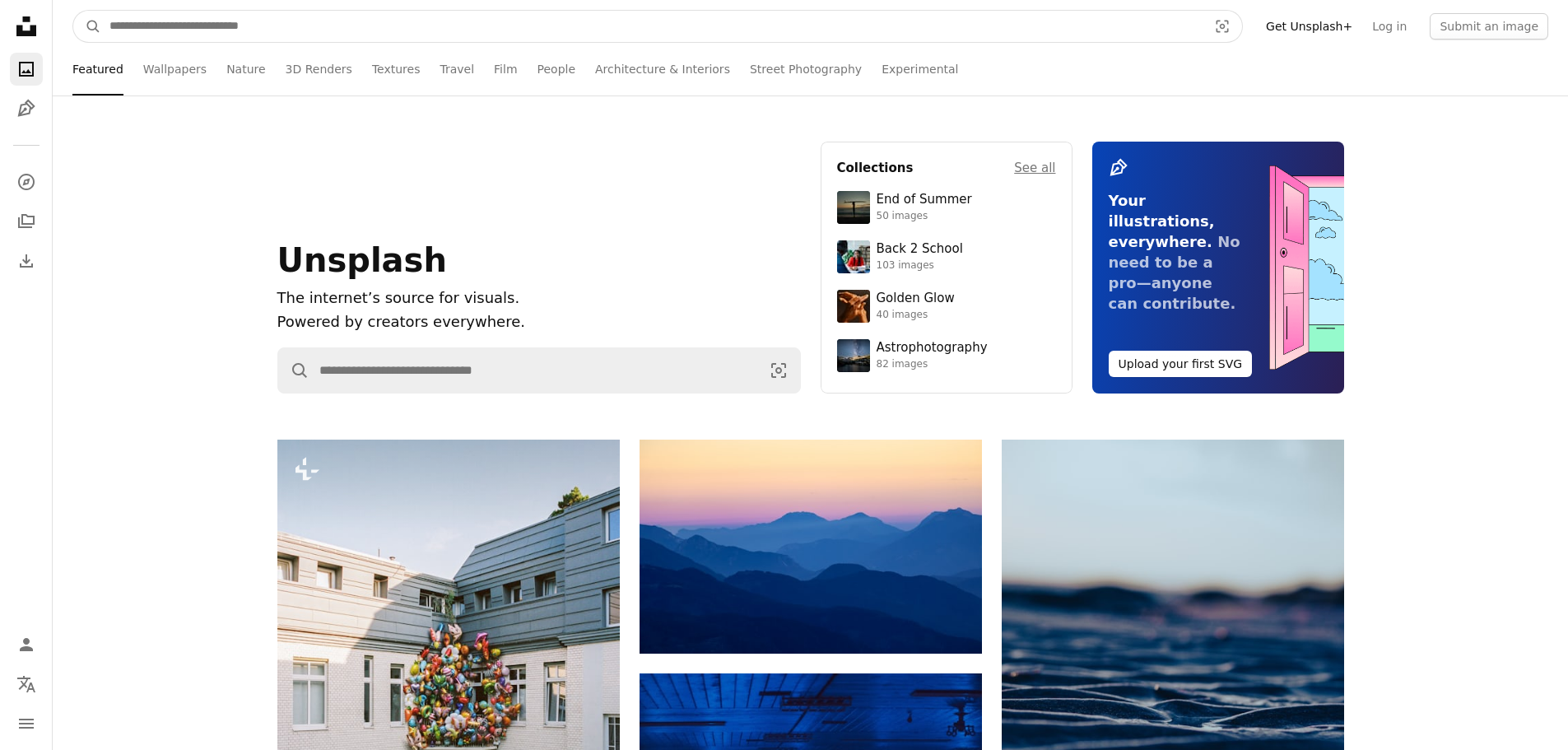
click at [172, 34] on input "Find visuals sitewide" at bounding box center [651, 26] width 1101 height 31
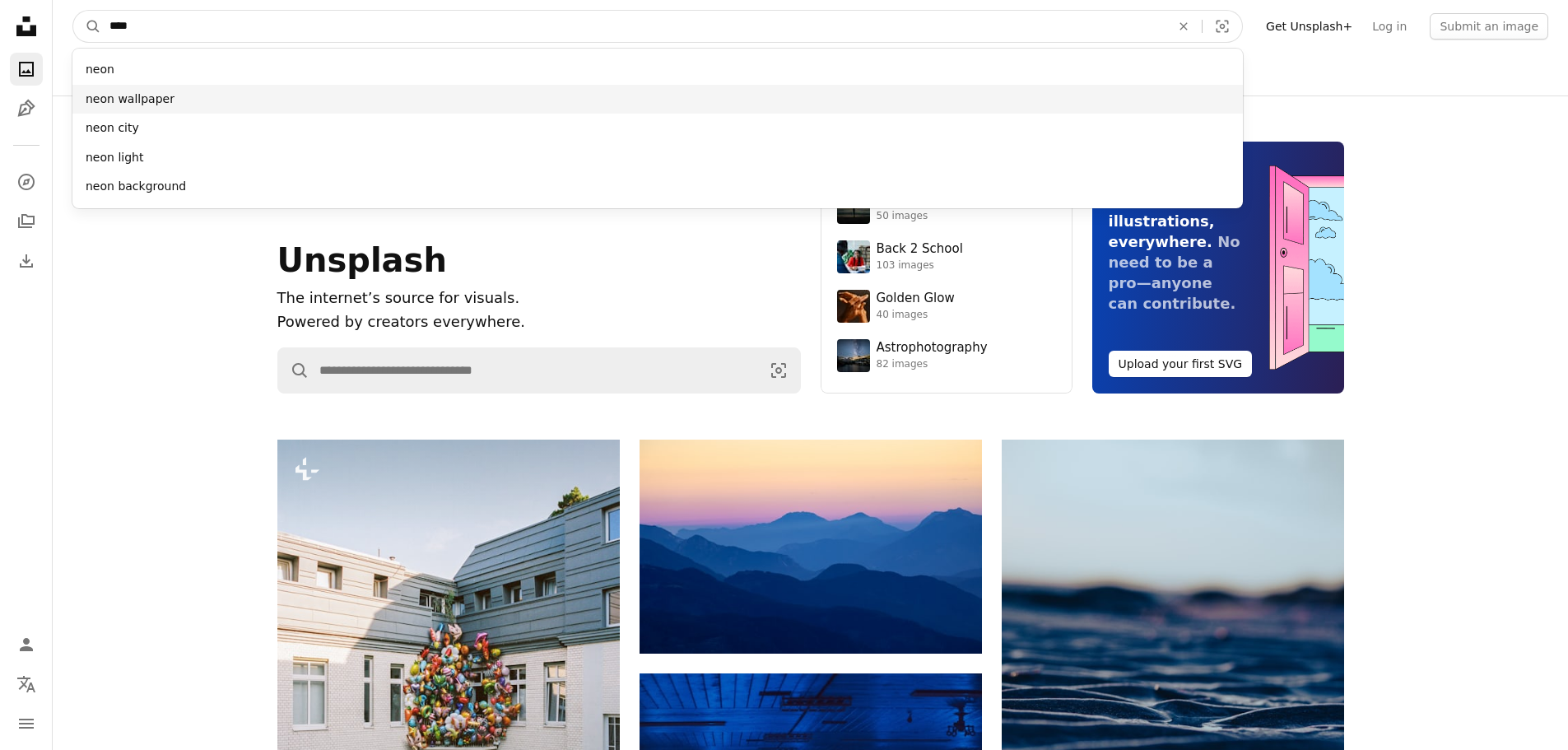
type input "****"
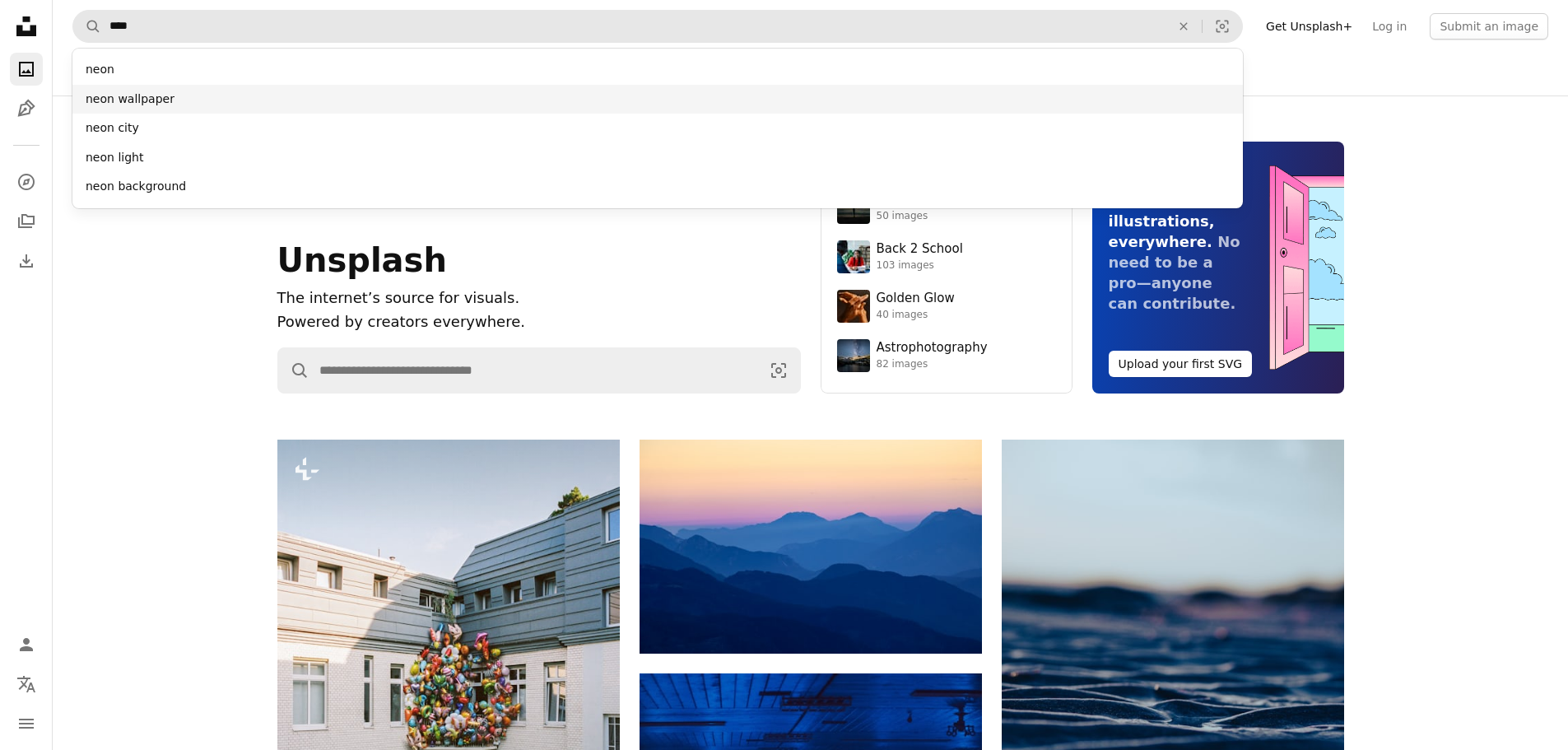
click at [160, 97] on div "neon wallpaper" at bounding box center [657, 99] width 1170 height 29
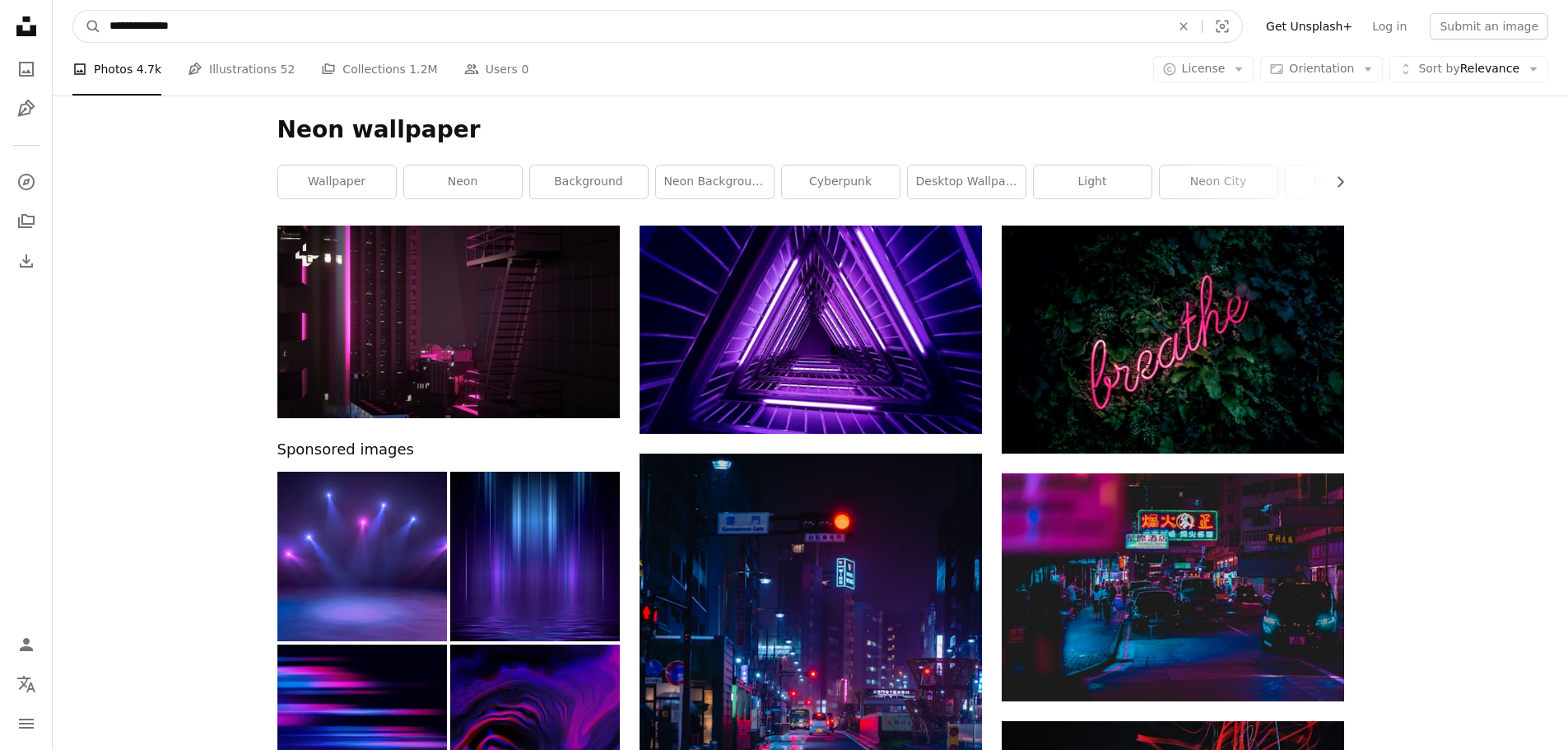
click at [242, 25] on input "**********" at bounding box center [633, 26] width 1064 height 31
type input "*"
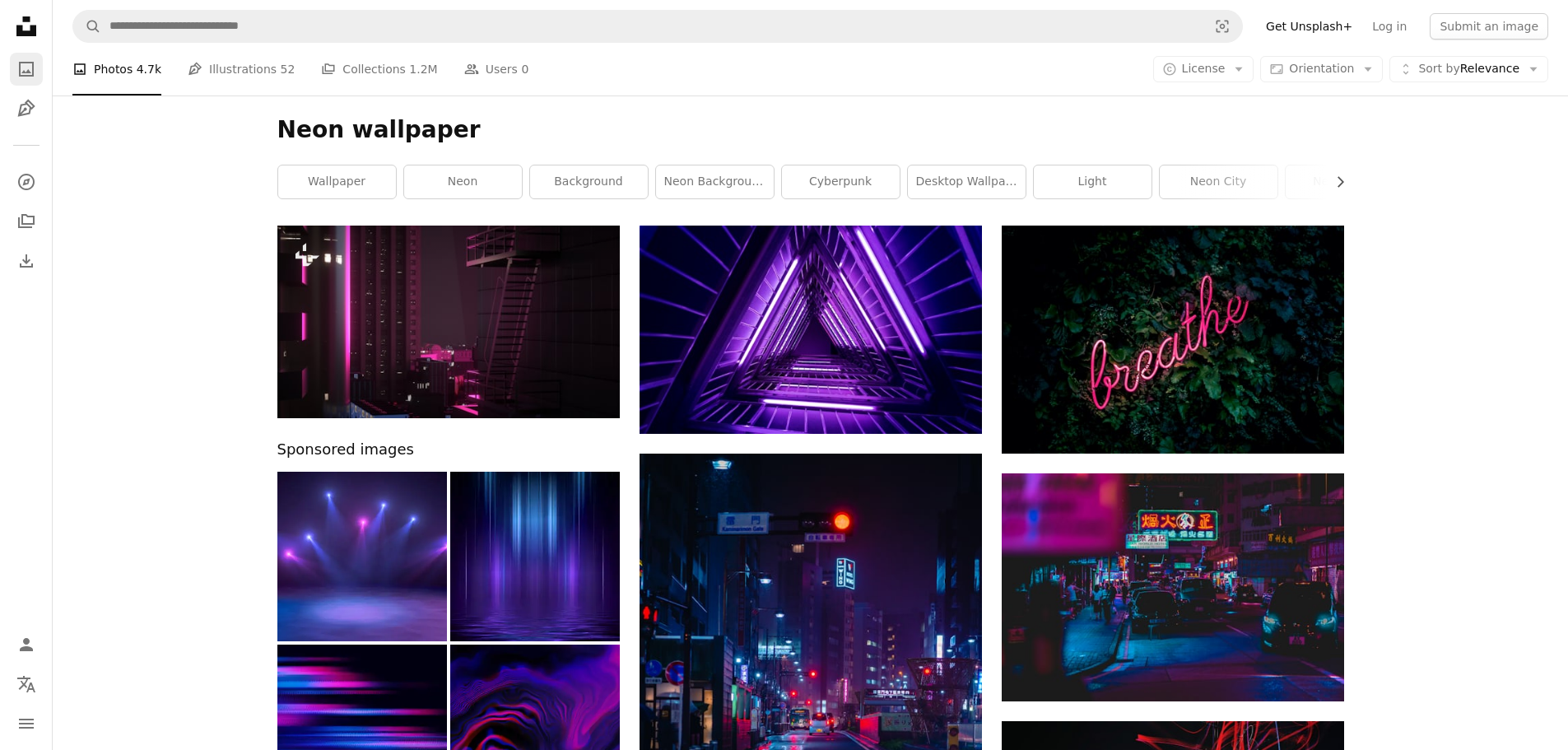
click at [18, 65] on icon "A photo" at bounding box center [26, 69] width 20 height 20
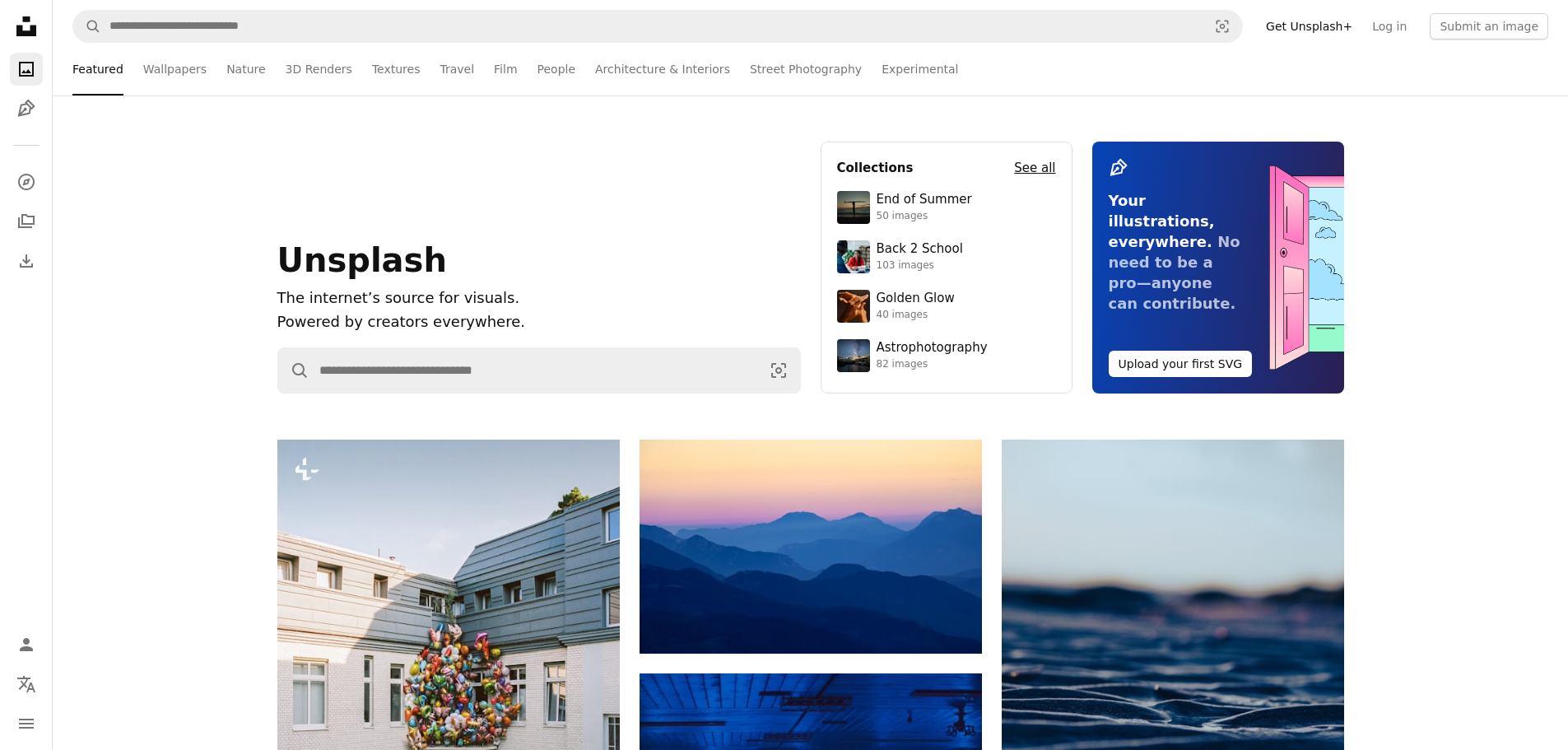
click at [1044, 167] on h4 "See all" at bounding box center [1033, 168] width 41 height 20
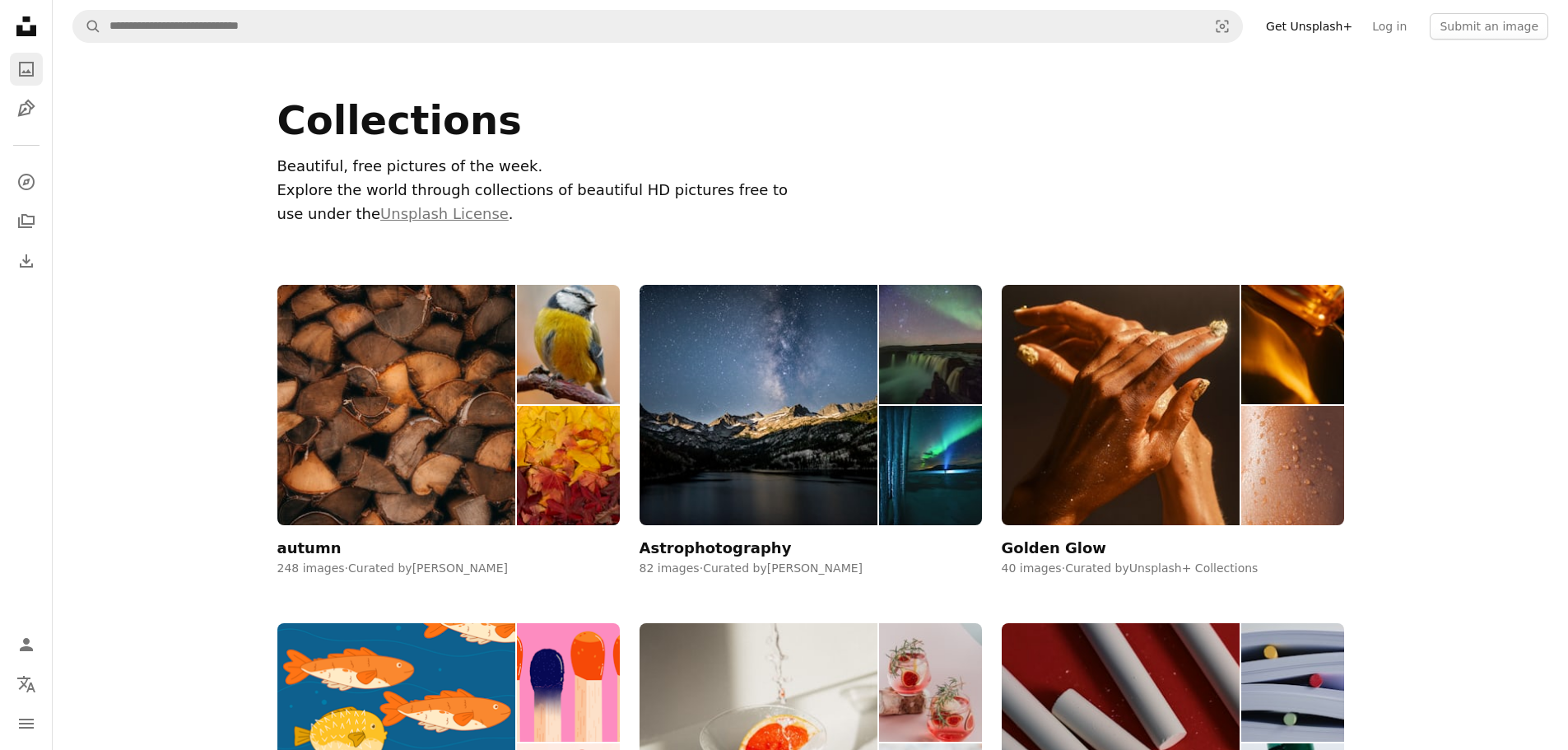
click at [22, 70] on icon "A photo" at bounding box center [26, 69] width 20 height 20
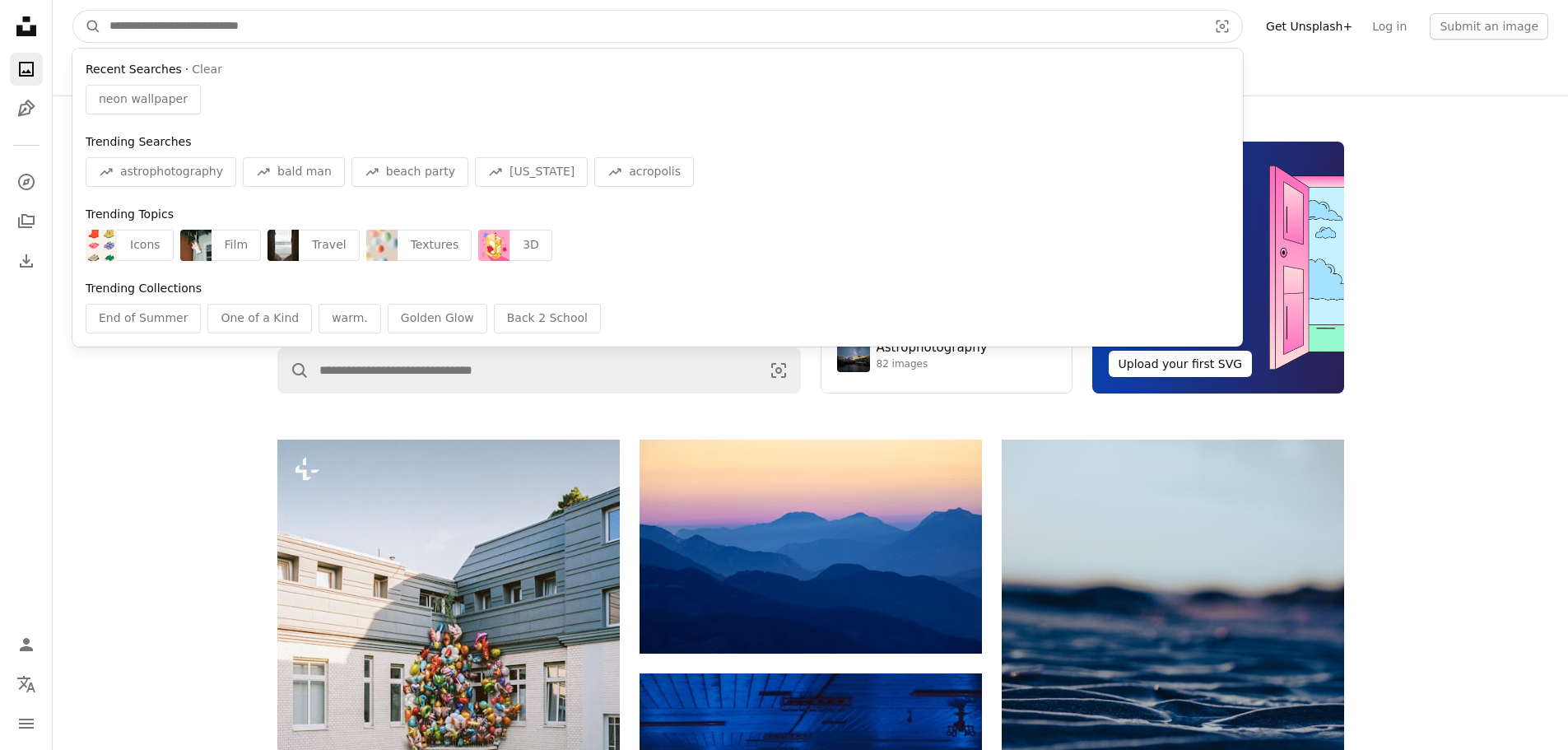
click at [278, 35] on input "Find visuals sitewide" at bounding box center [651, 26] width 1101 height 31
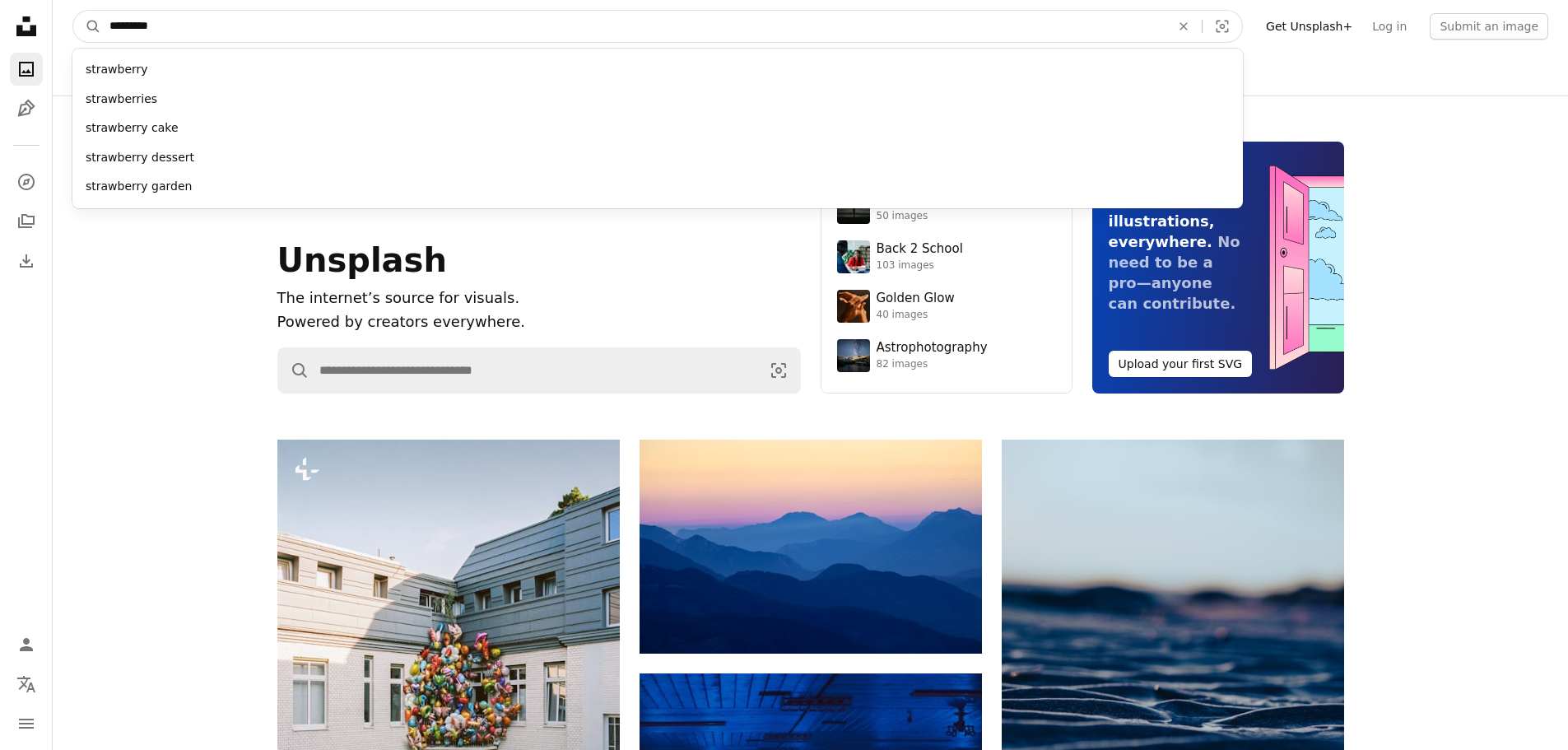
type input "**********"
click button "A magnifying glass" at bounding box center [87, 26] width 28 height 31
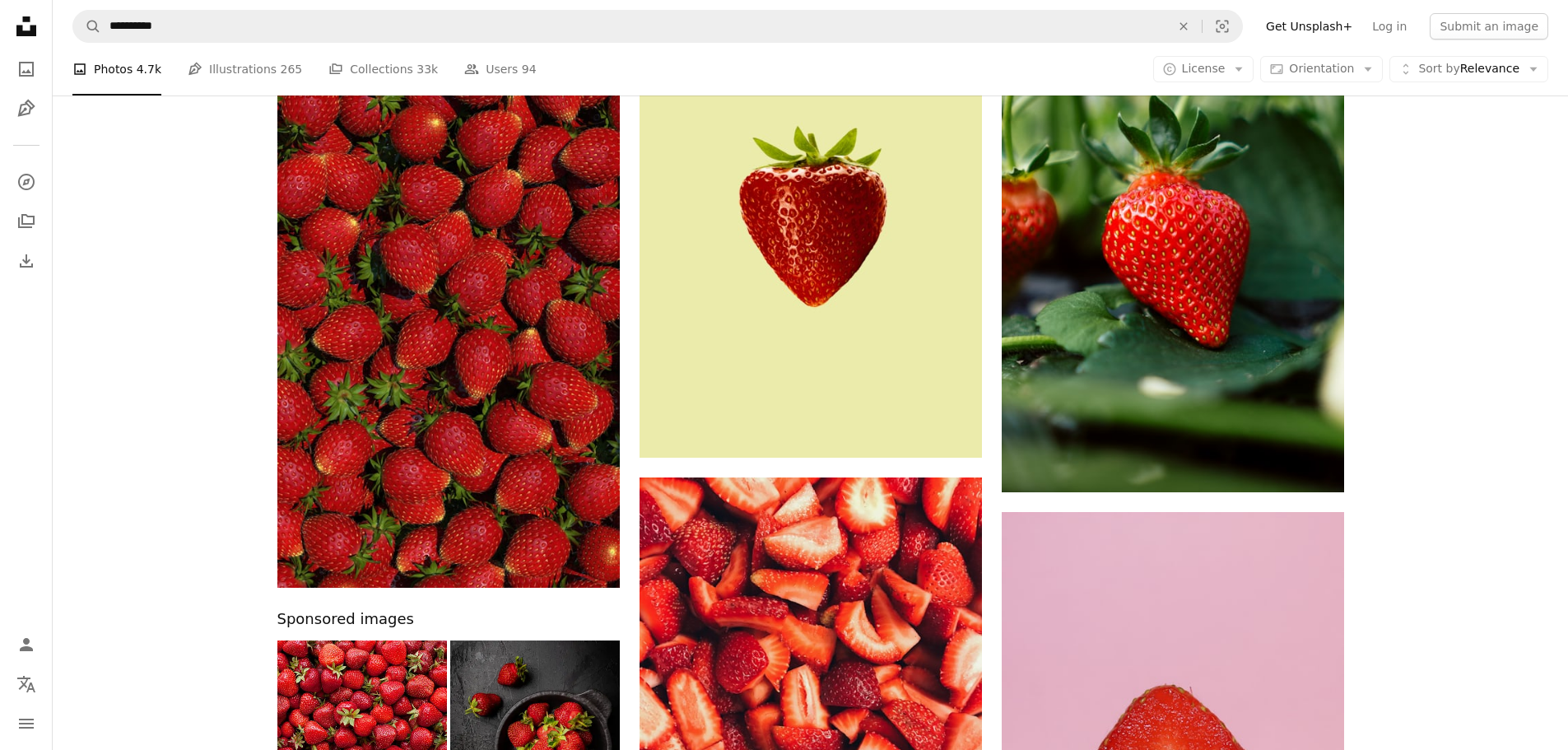
scroll to position [164, 0]
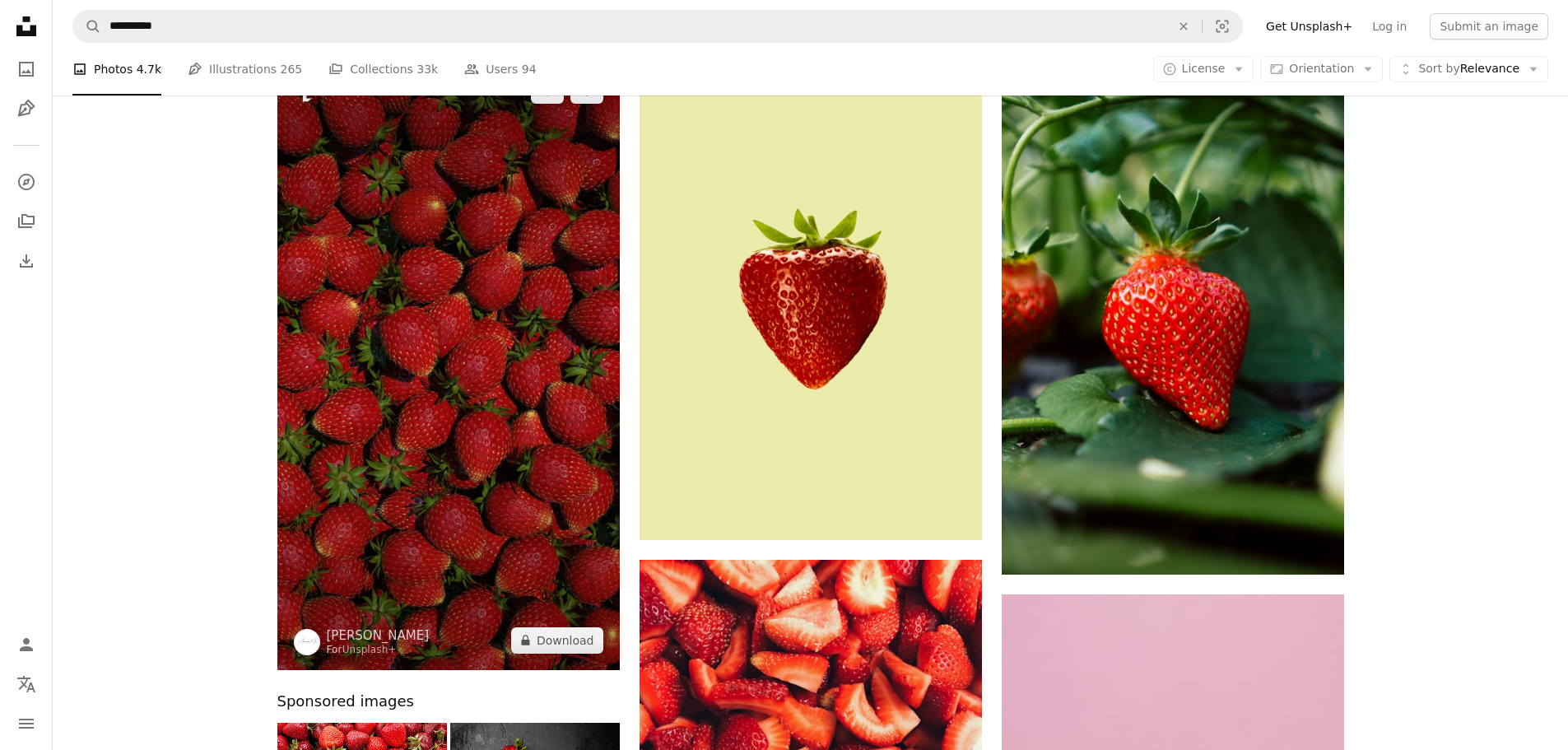
click at [437, 392] on img at bounding box center [448, 366] width 342 height 609
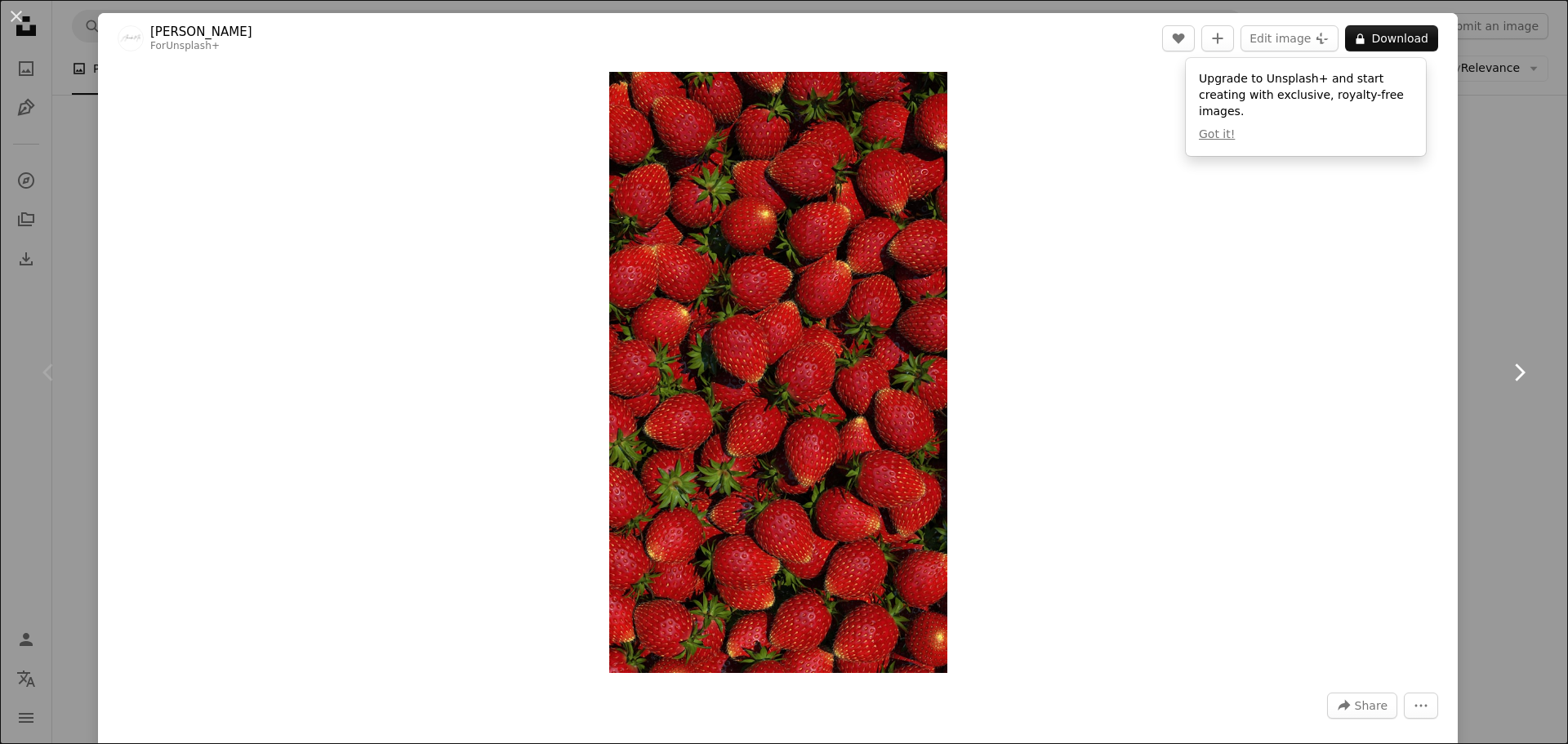
click at [1517, 370] on icon "Chevron right" at bounding box center [1519, 372] width 26 height 26
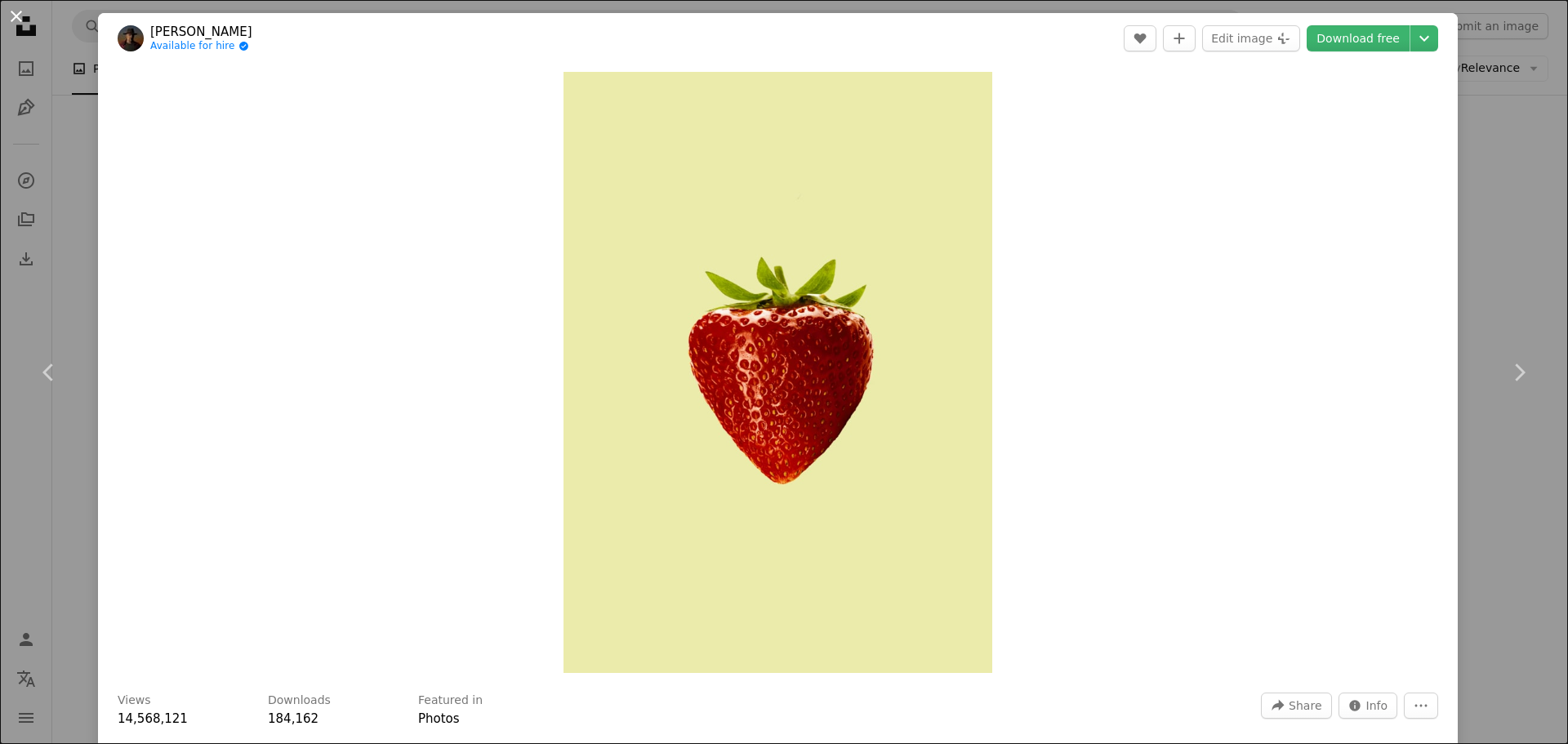
click at [16, 14] on button "An X shape" at bounding box center [16, 16] width 20 height 20
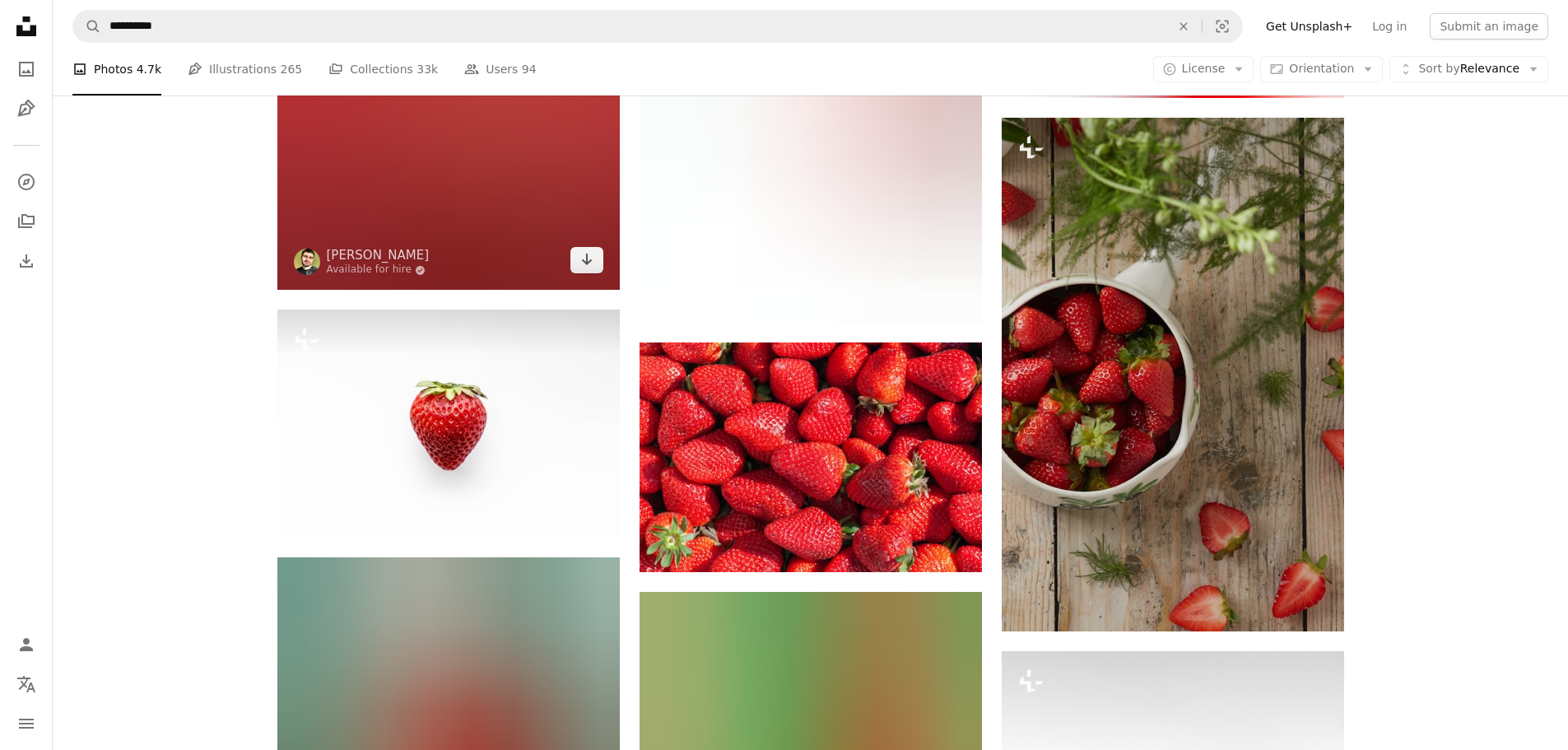
scroll to position [1400, 0]
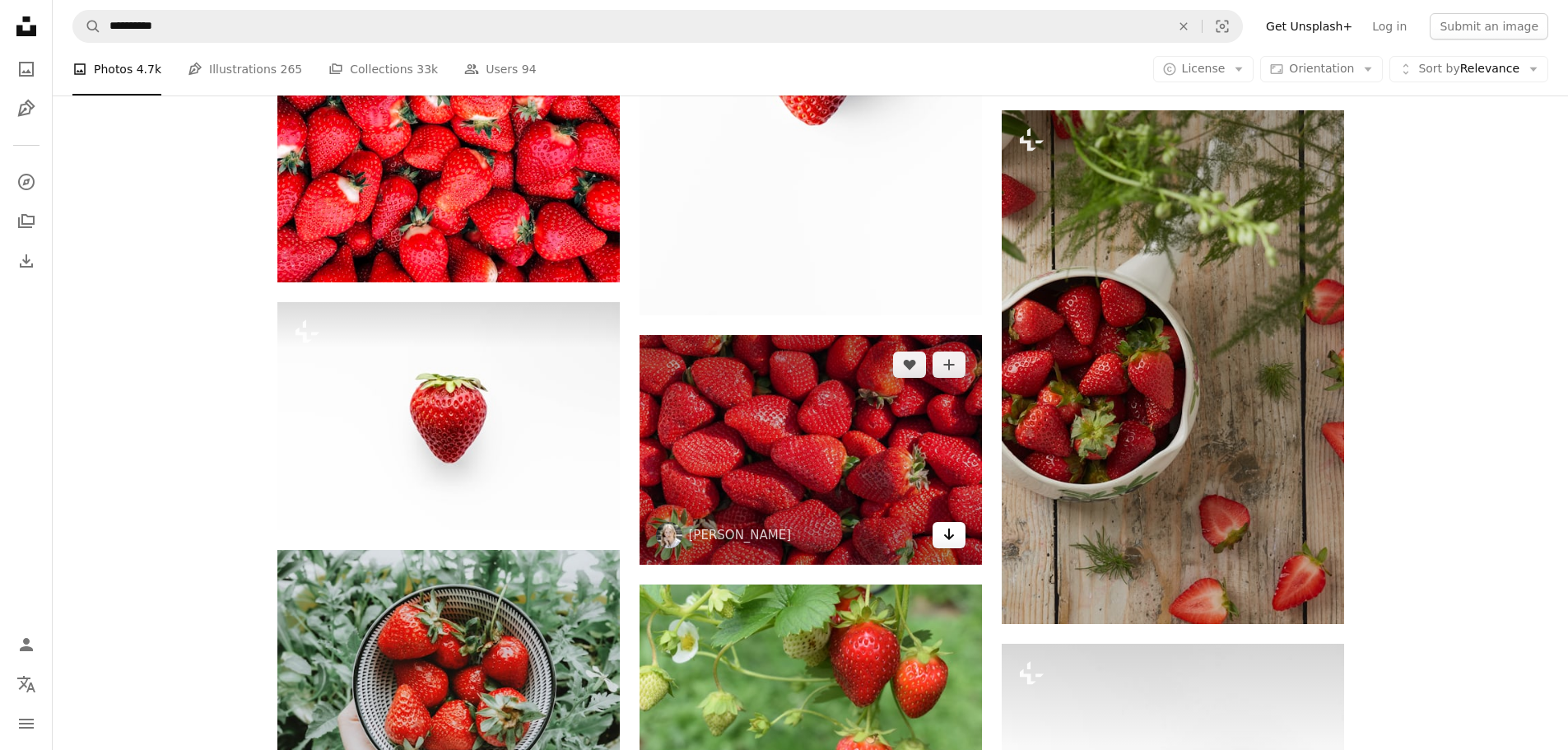
click at [950, 535] on icon "Arrow pointing down" at bounding box center [949, 535] width 13 height 20
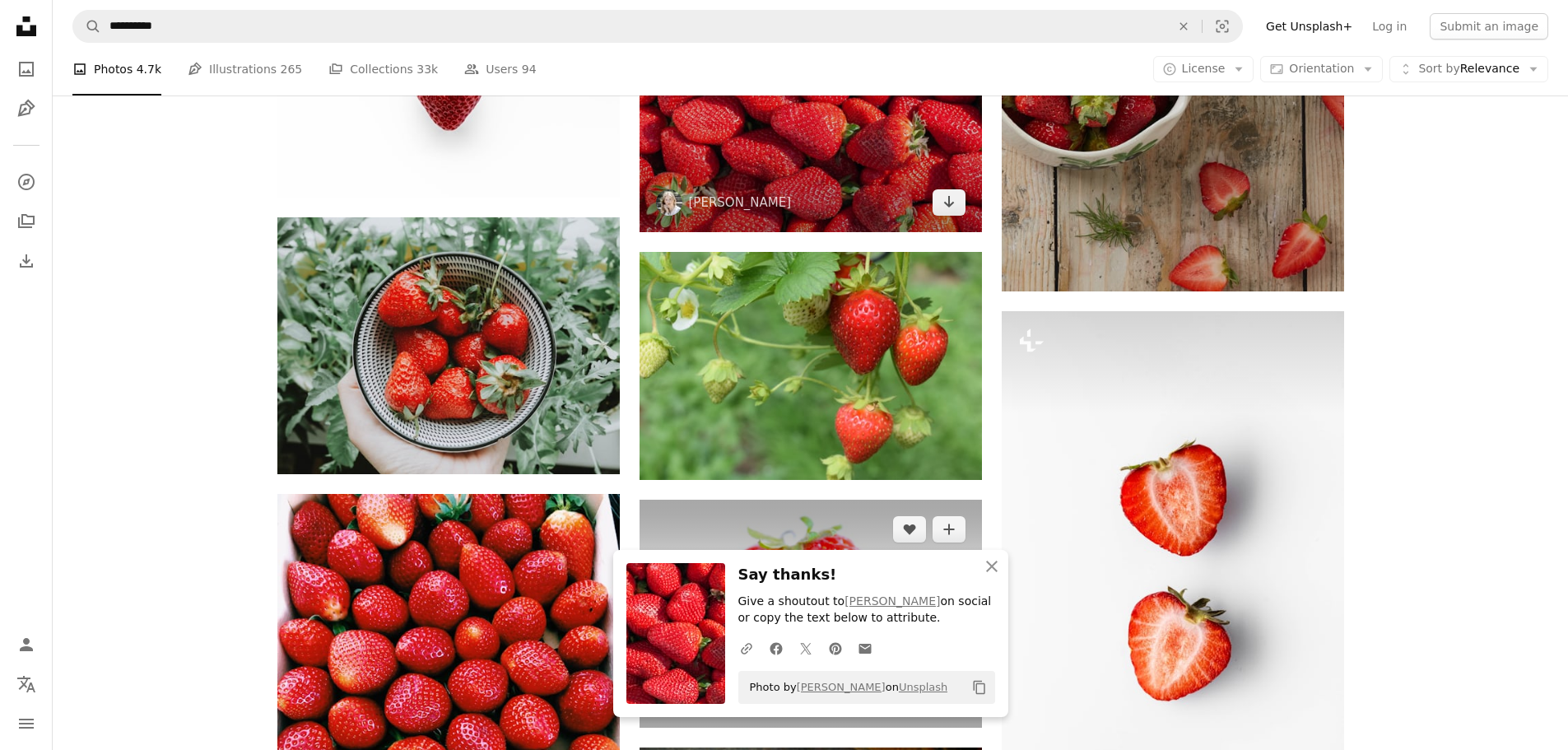
scroll to position [1729, 0]
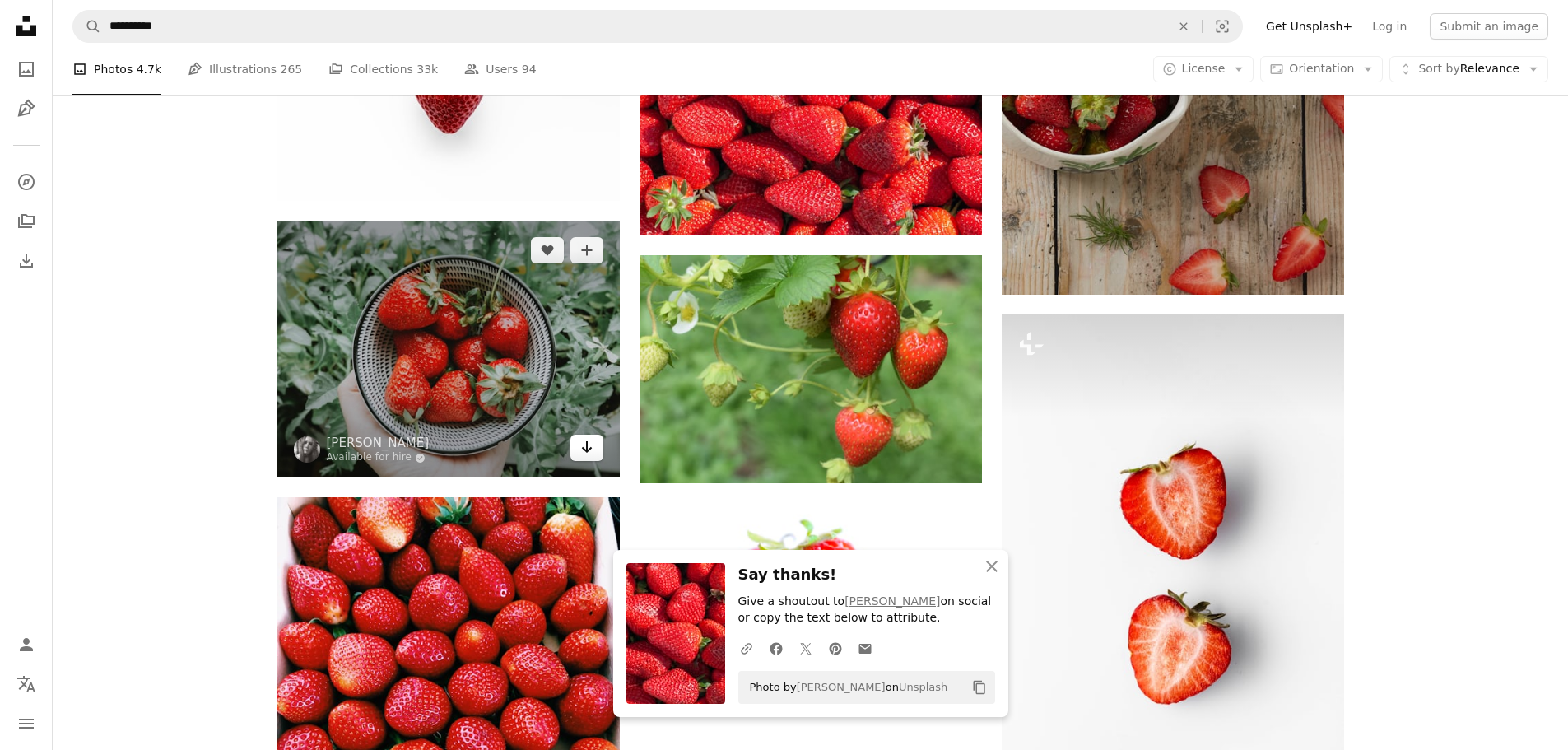
click at [575, 456] on link "Arrow pointing down" at bounding box center [587, 447] width 33 height 26
